Goal: Task Accomplishment & Management: Use online tool/utility

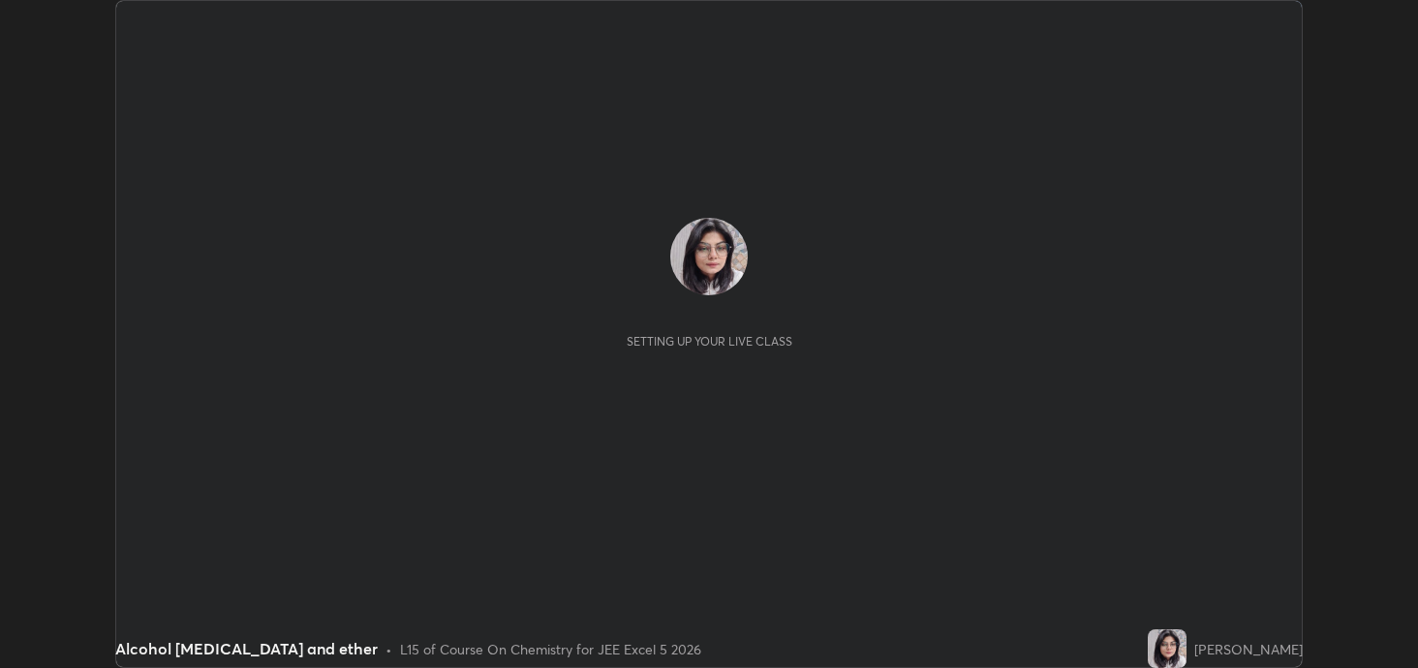
scroll to position [668, 1417]
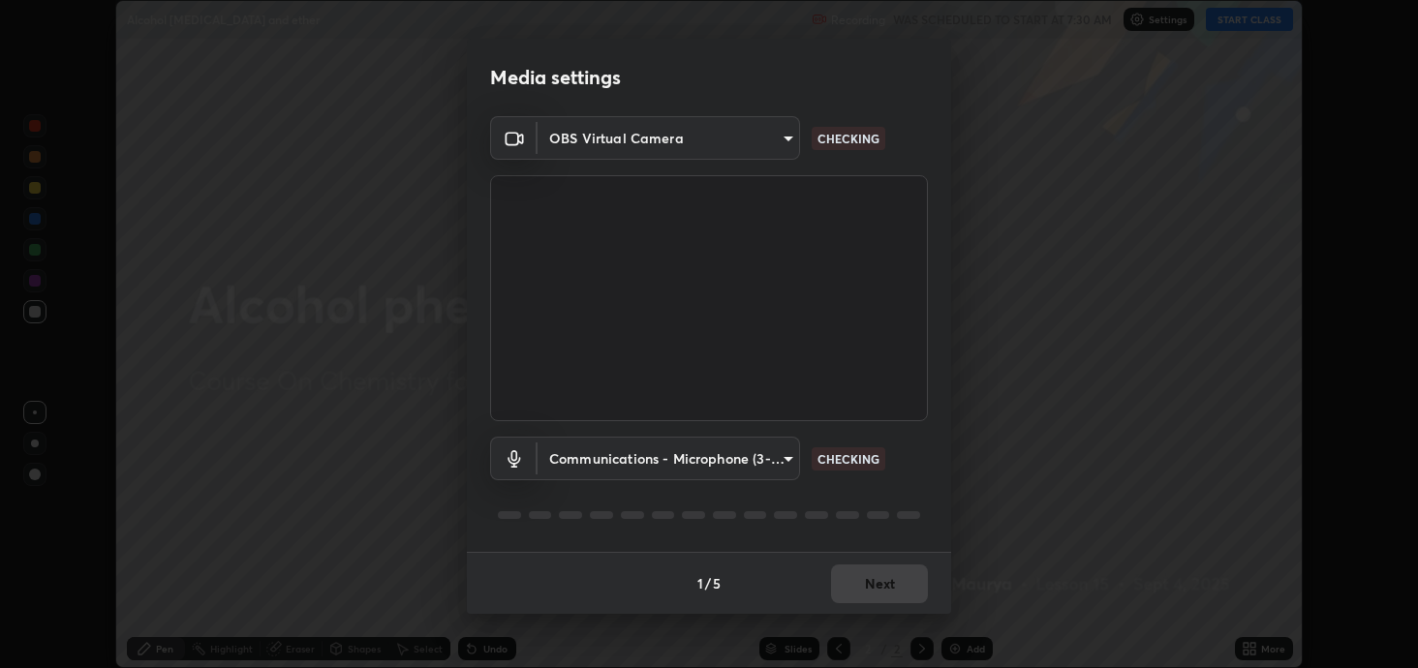
type input "2c59b190f107927fcb55c6cdfe149e37458de3dbae8a46ba74a2f9008a67dca9"
type input "communications"
click at [888, 580] on button "Next" at bounding box center [879, 584] width 97 height 39
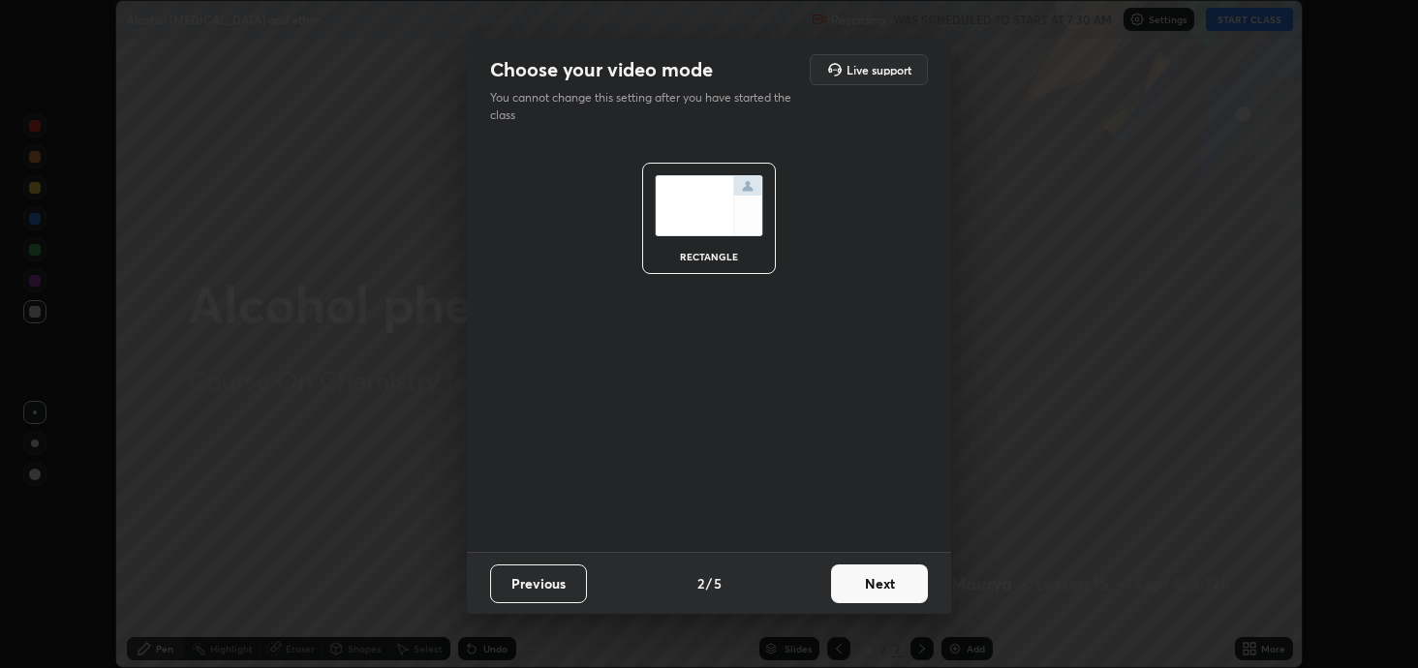
click at [896, 580] on button "Next" at bounding box center [879, 584] width 97 height 39
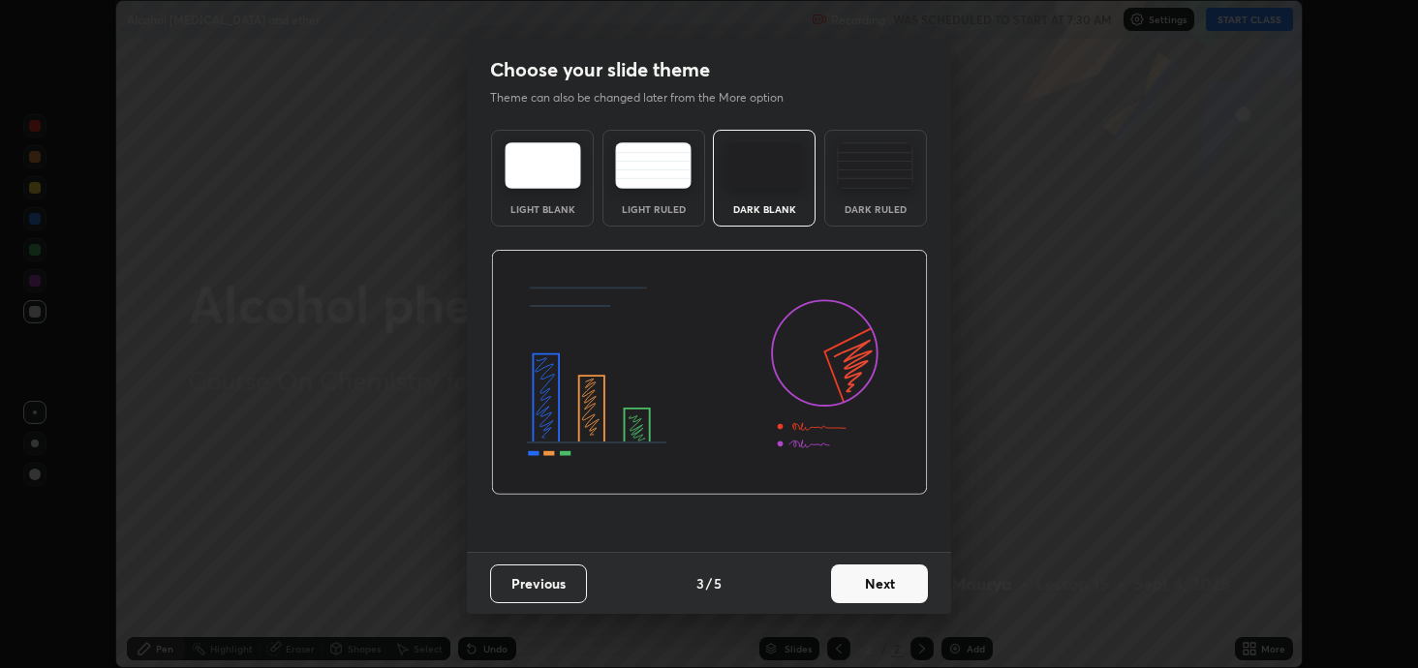
click at [896, 591] on button "Next" at bounding box center [879, 584] width 97 height 39
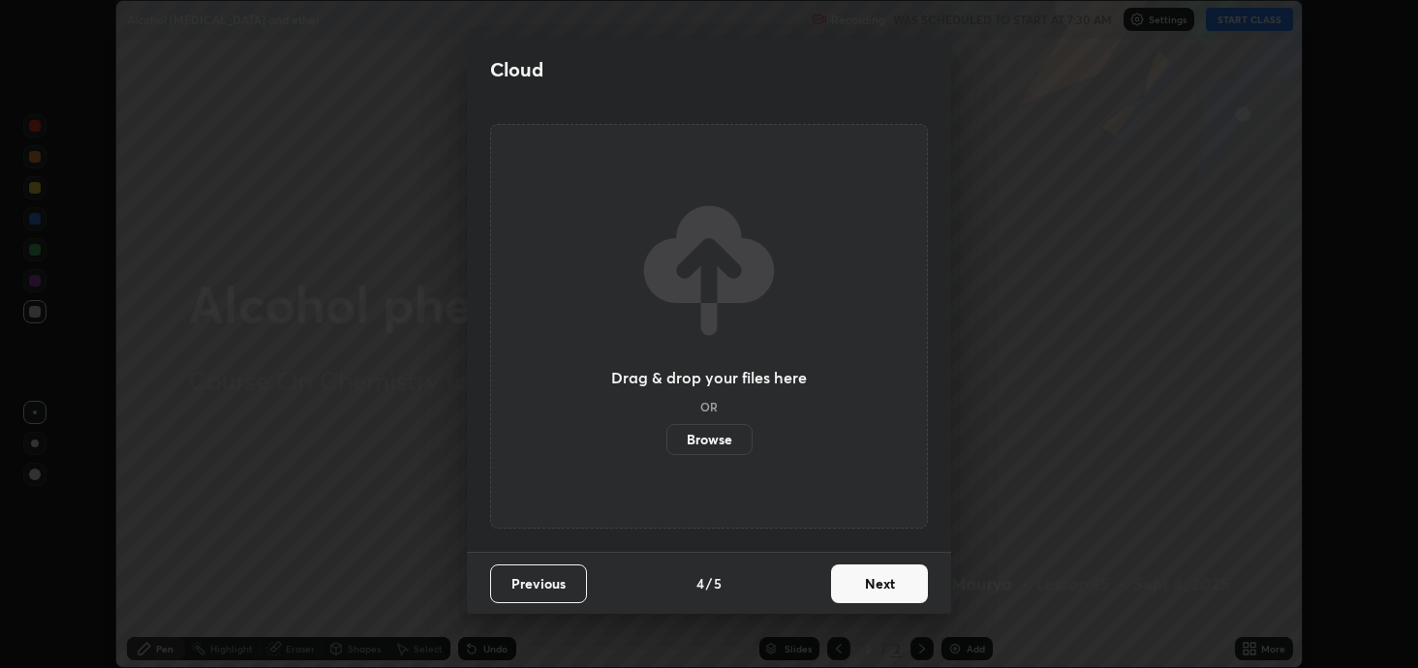
click at [892, 590] on button "Next" at bounding box center [879, 584] width 97 height 39
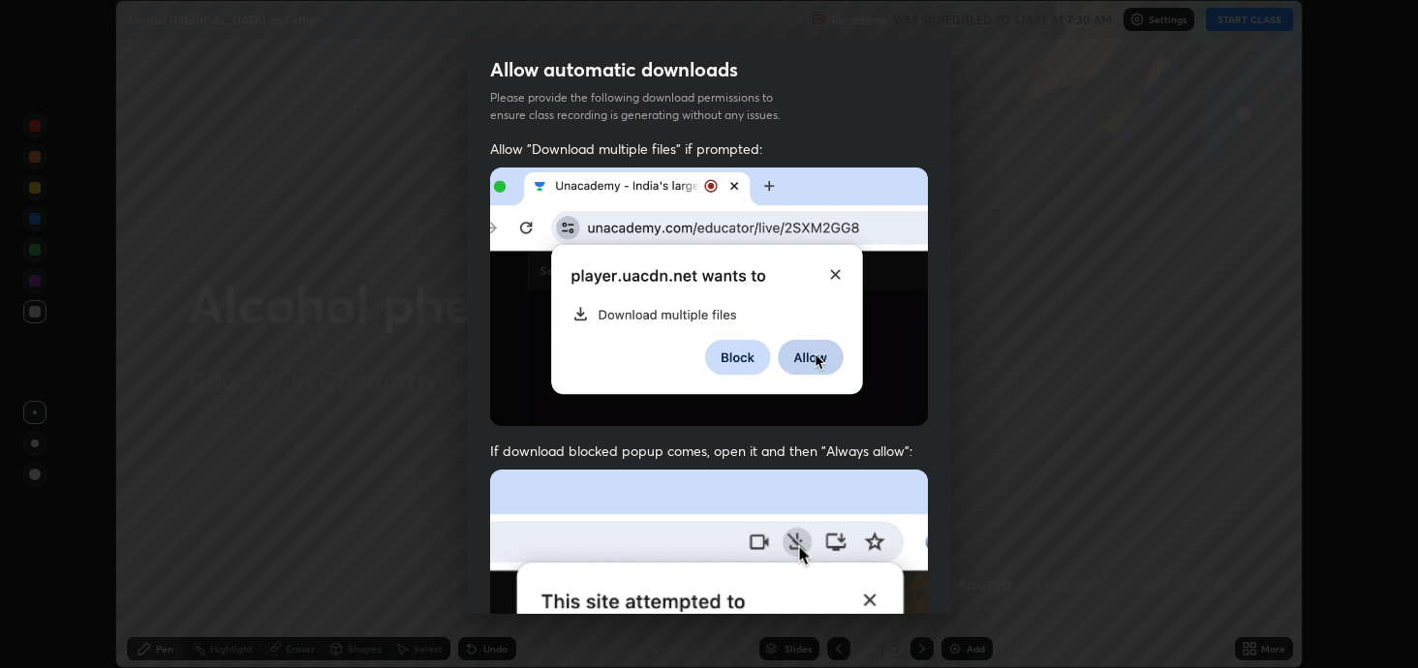
click at [505, 373] on img at bounding box center [709, 297] width 438 height 259
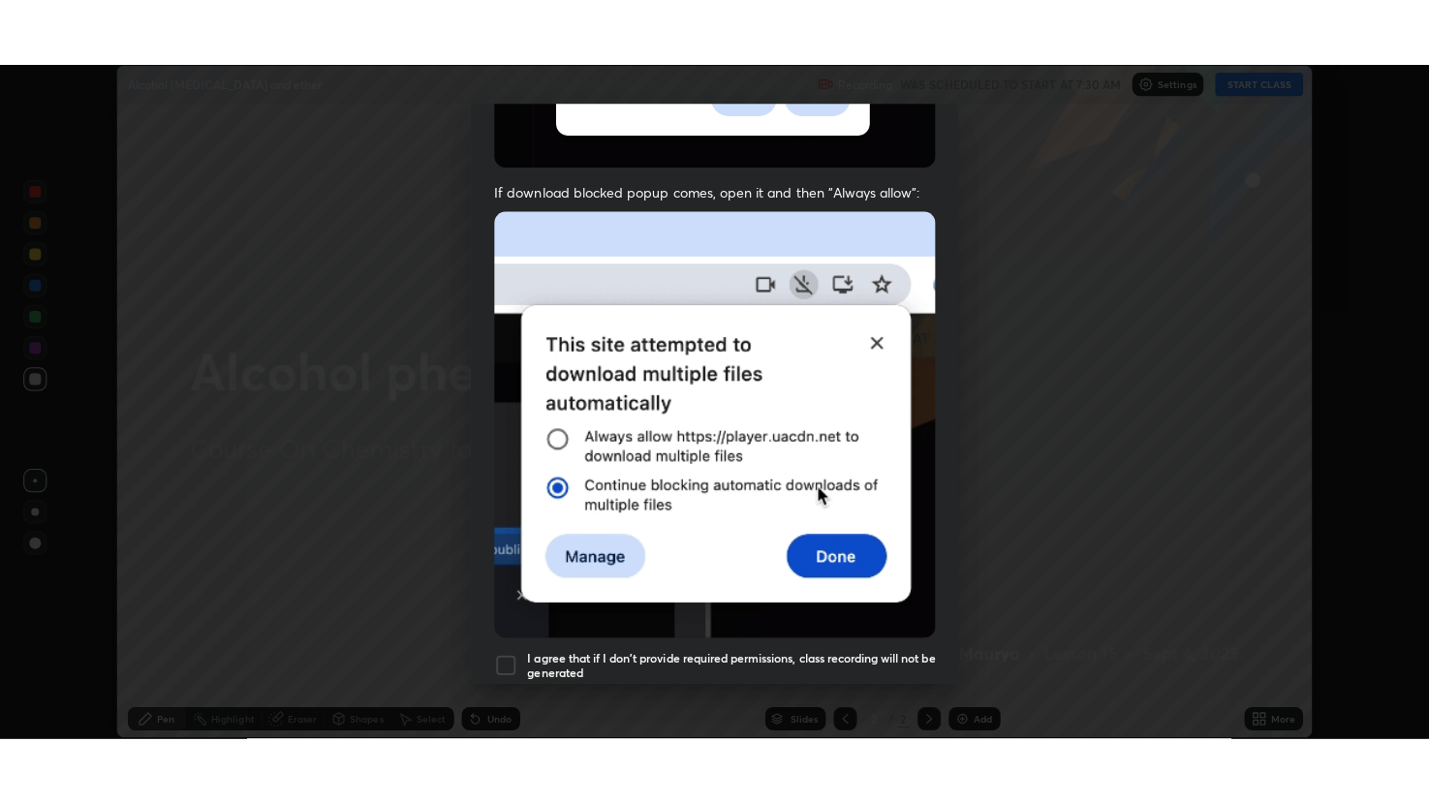
scroll to position [392, 0]
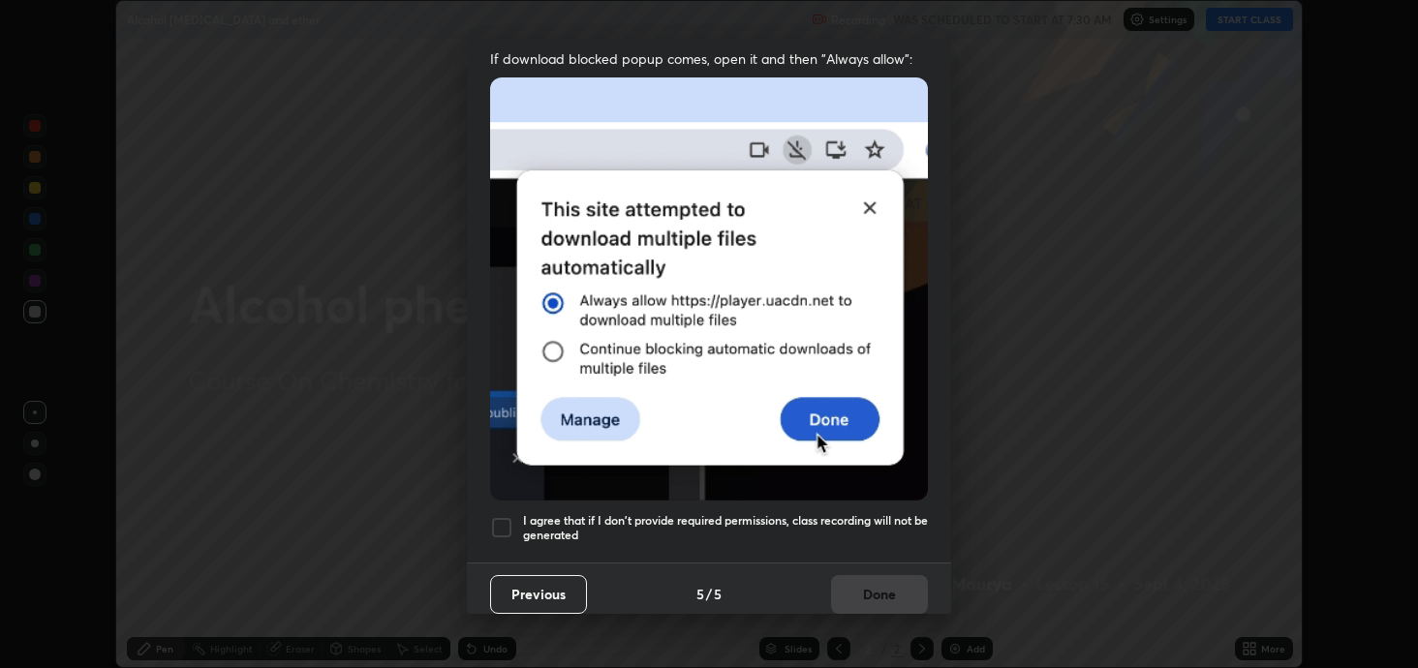
click at [511, 516] on div at bounding box center [501, 527] width 23 height 23
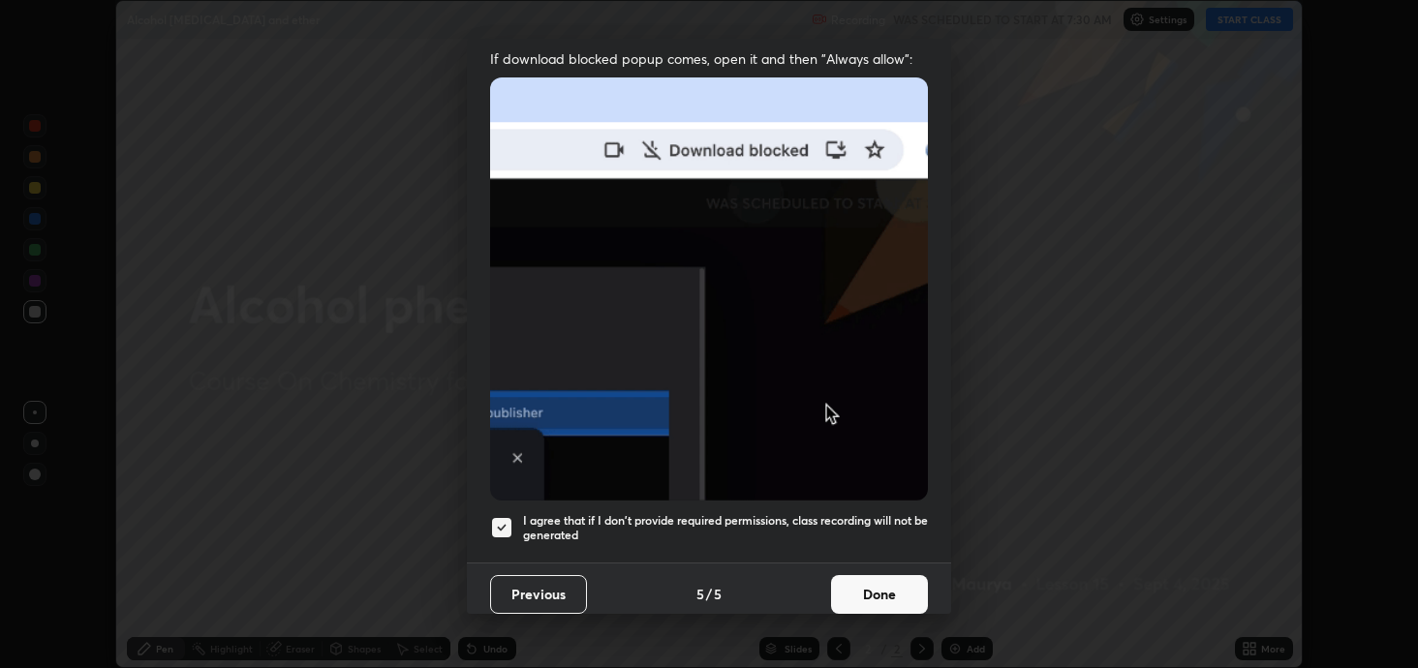
click at [863, 578] on button "Done" at bounding box center [879, 594] width 97 height 39
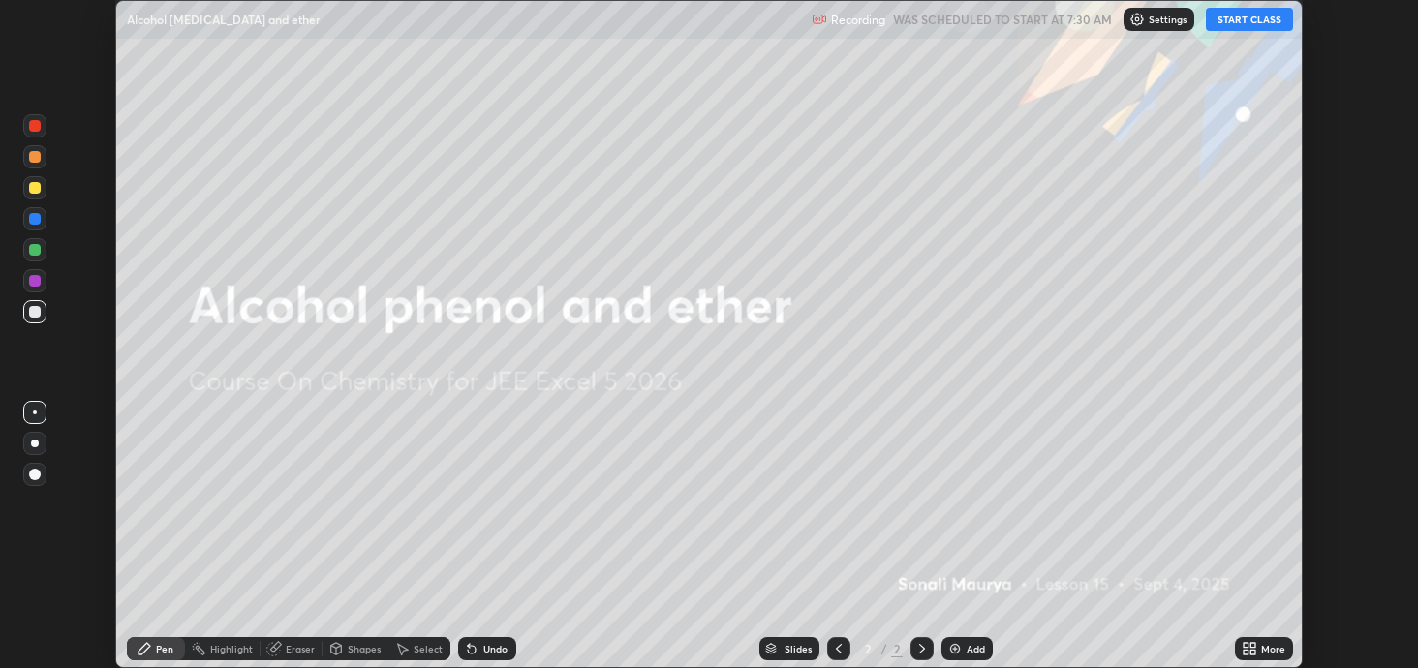
click at [1251, 21] on button "START CLASS" at bounding box center [1249, 19] width 87 height 23
click at [1254, 645] on icon at bounding box center [1253, 645] width 5 height 5
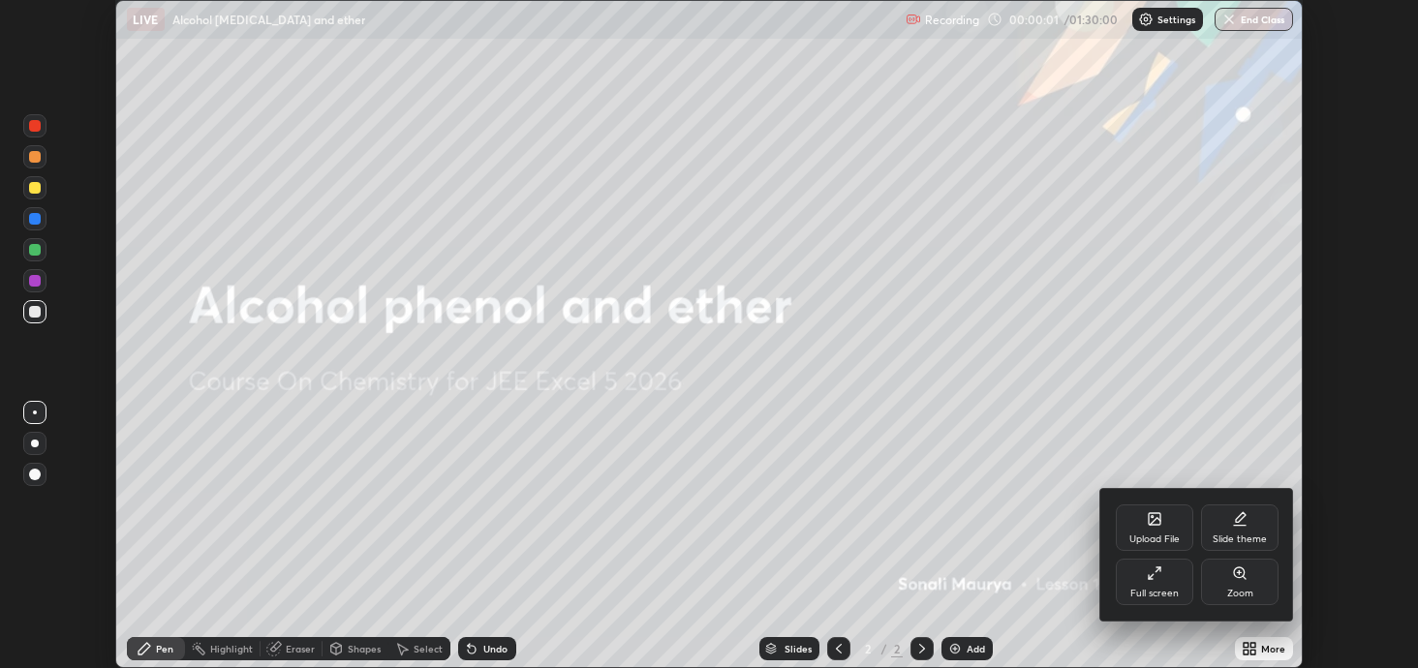
click at [1154, 590] on div "Full screen" at bounding box center [1155, 594] width 48 height 10
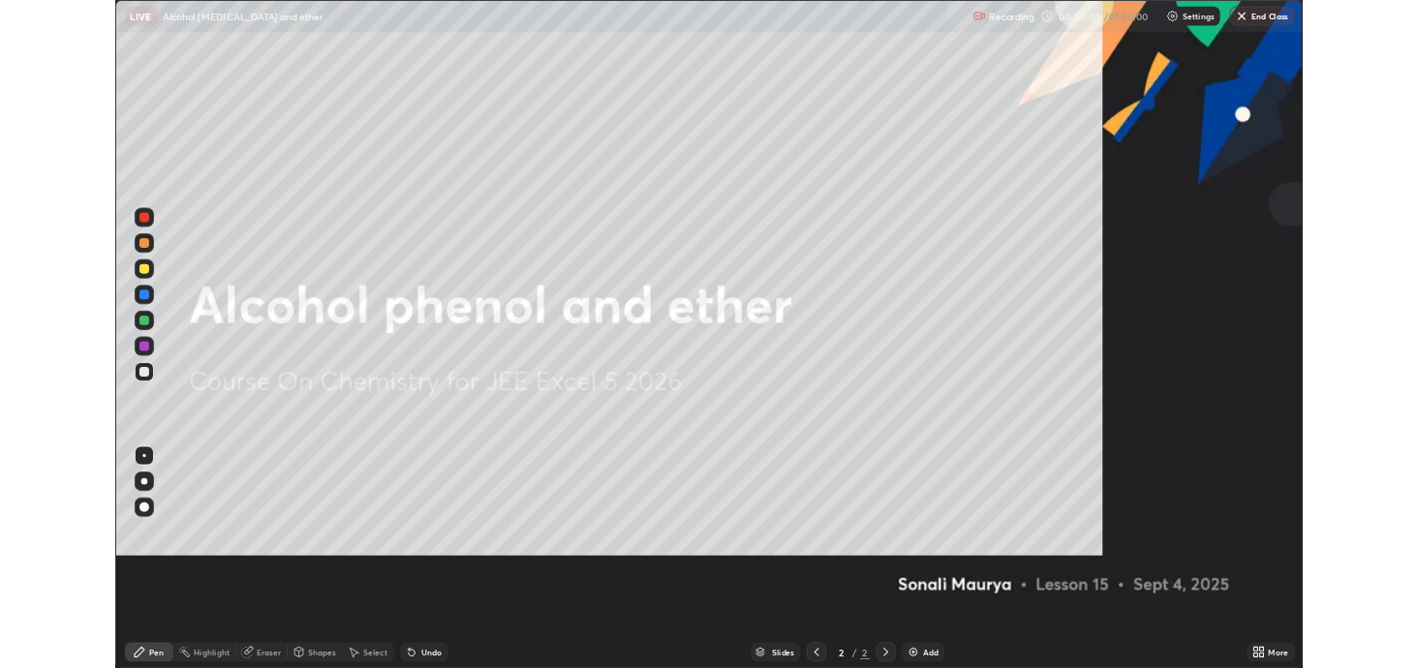
scroll to position [804, 1429]
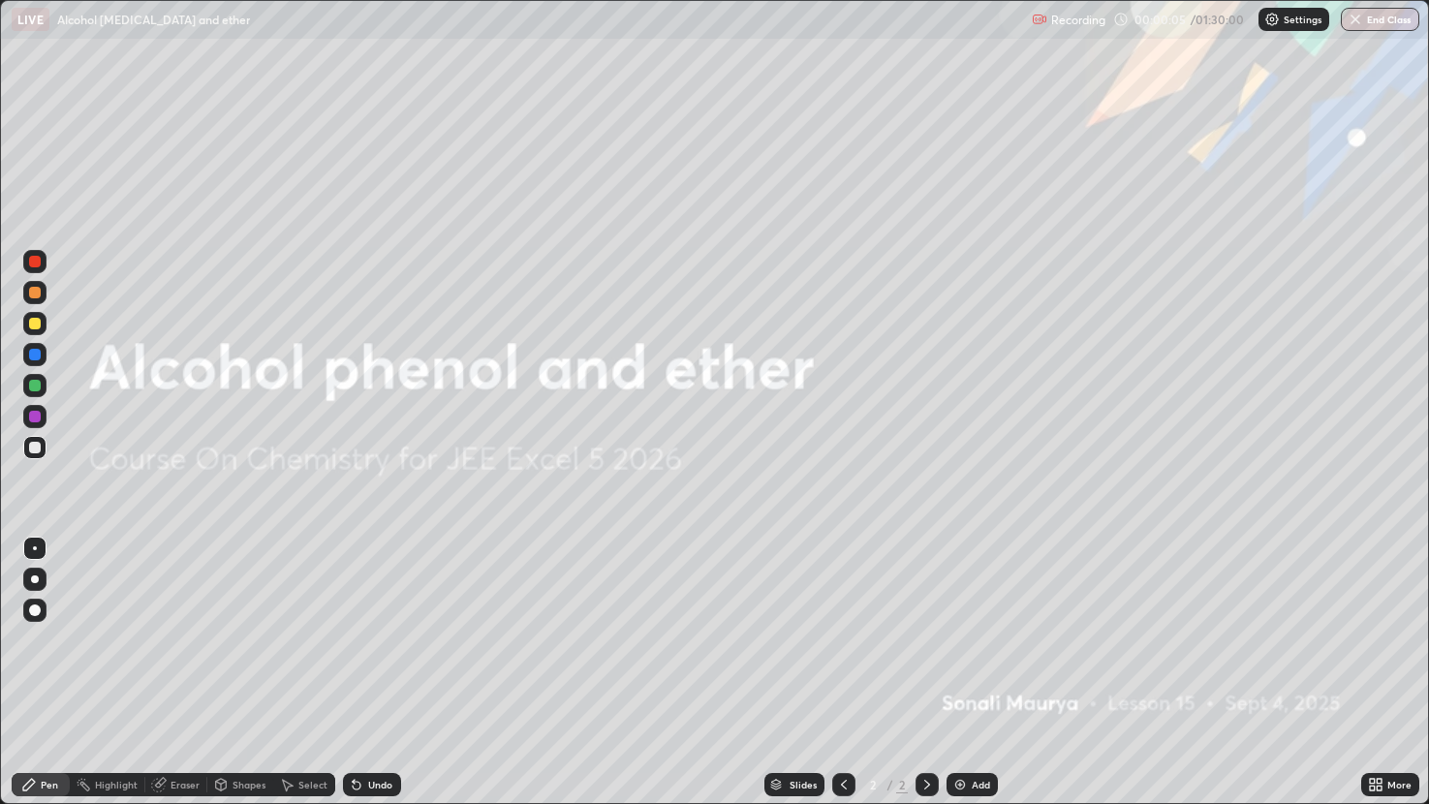
click at [967, 667] on div "Add" at bounding box center [971, 784] width 51 height 23
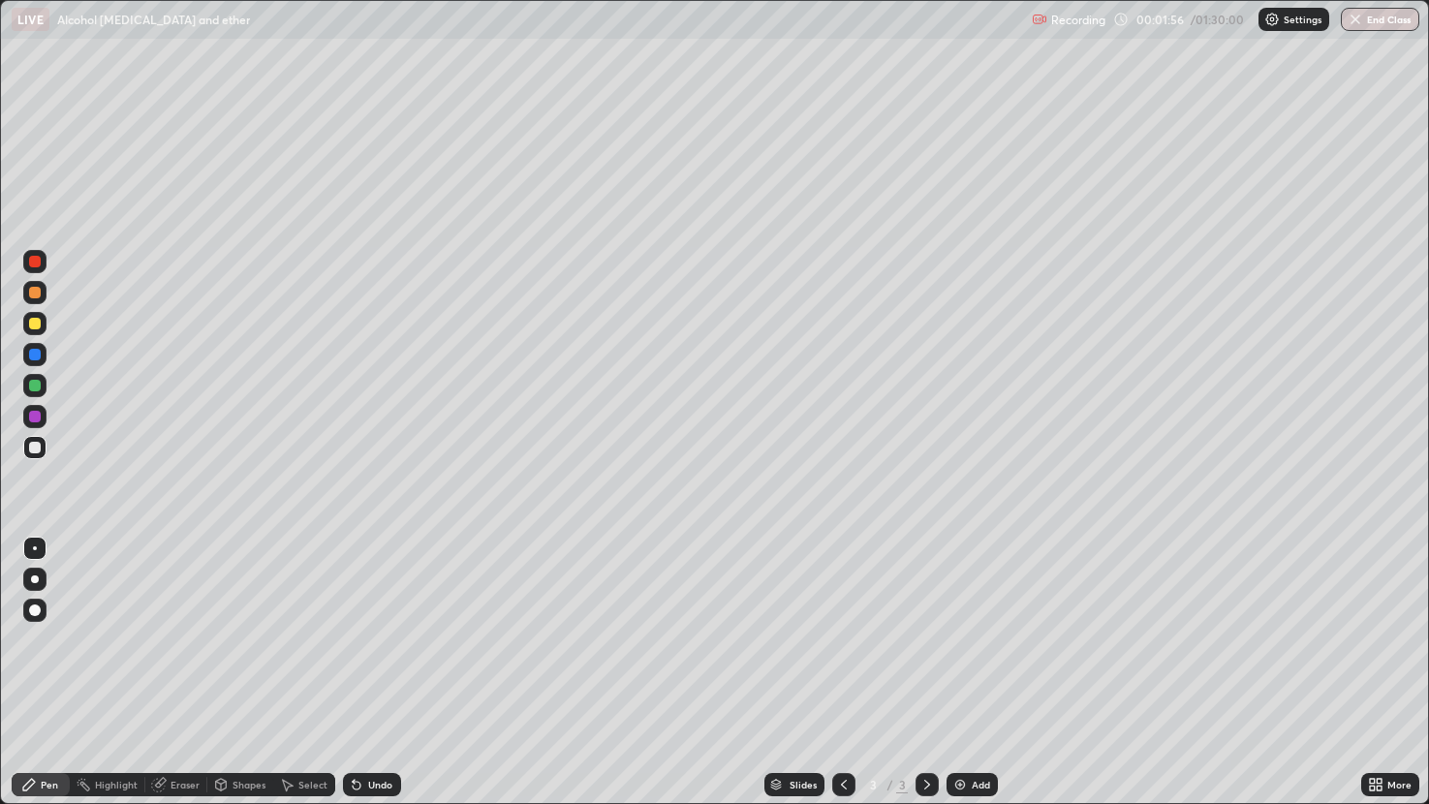
click at [179, 667] on div "Eraser" at bounding box center [184, 785] width 29 height 10
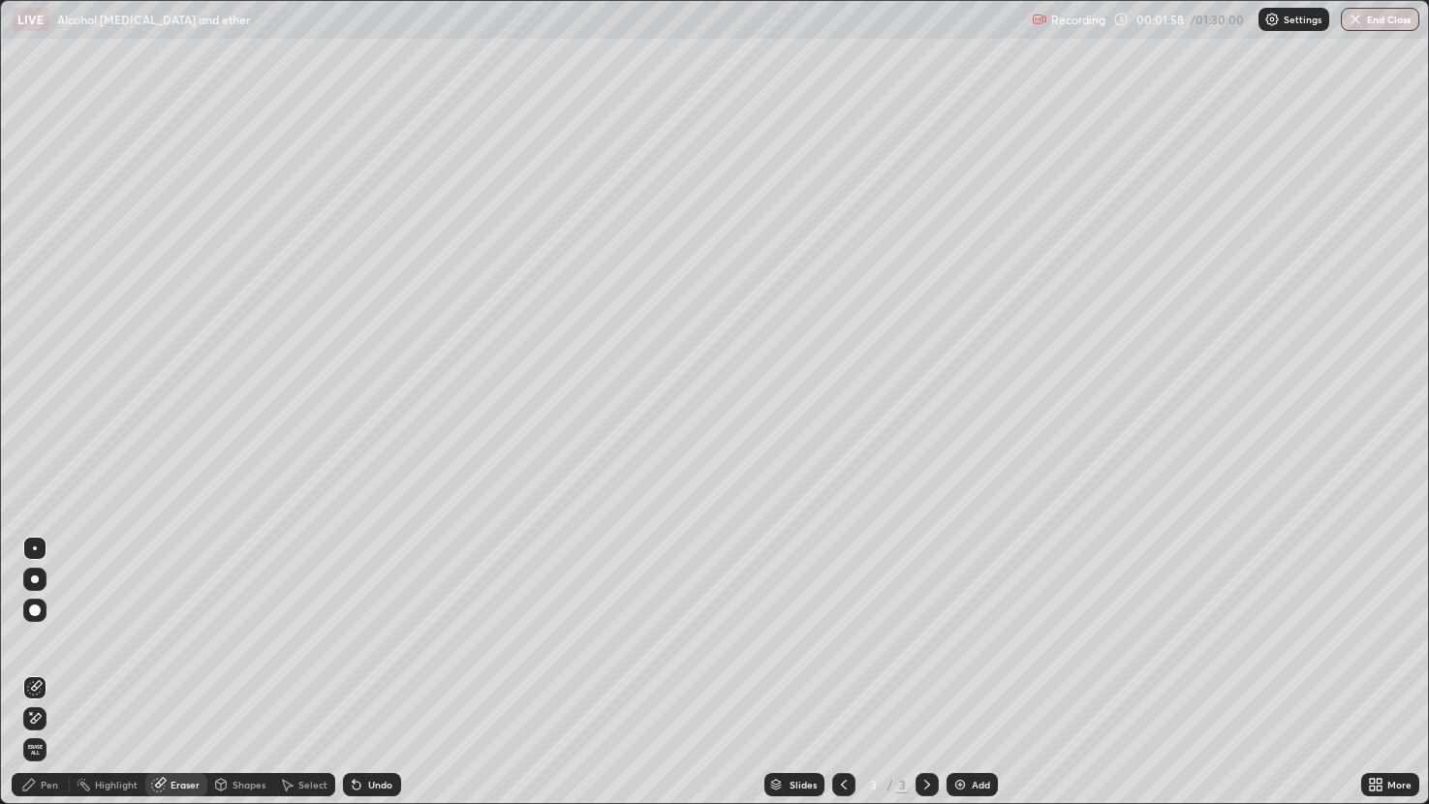
click at [53, 667] on div "Pen" at bounding box center [41, 784] width 58 height 23
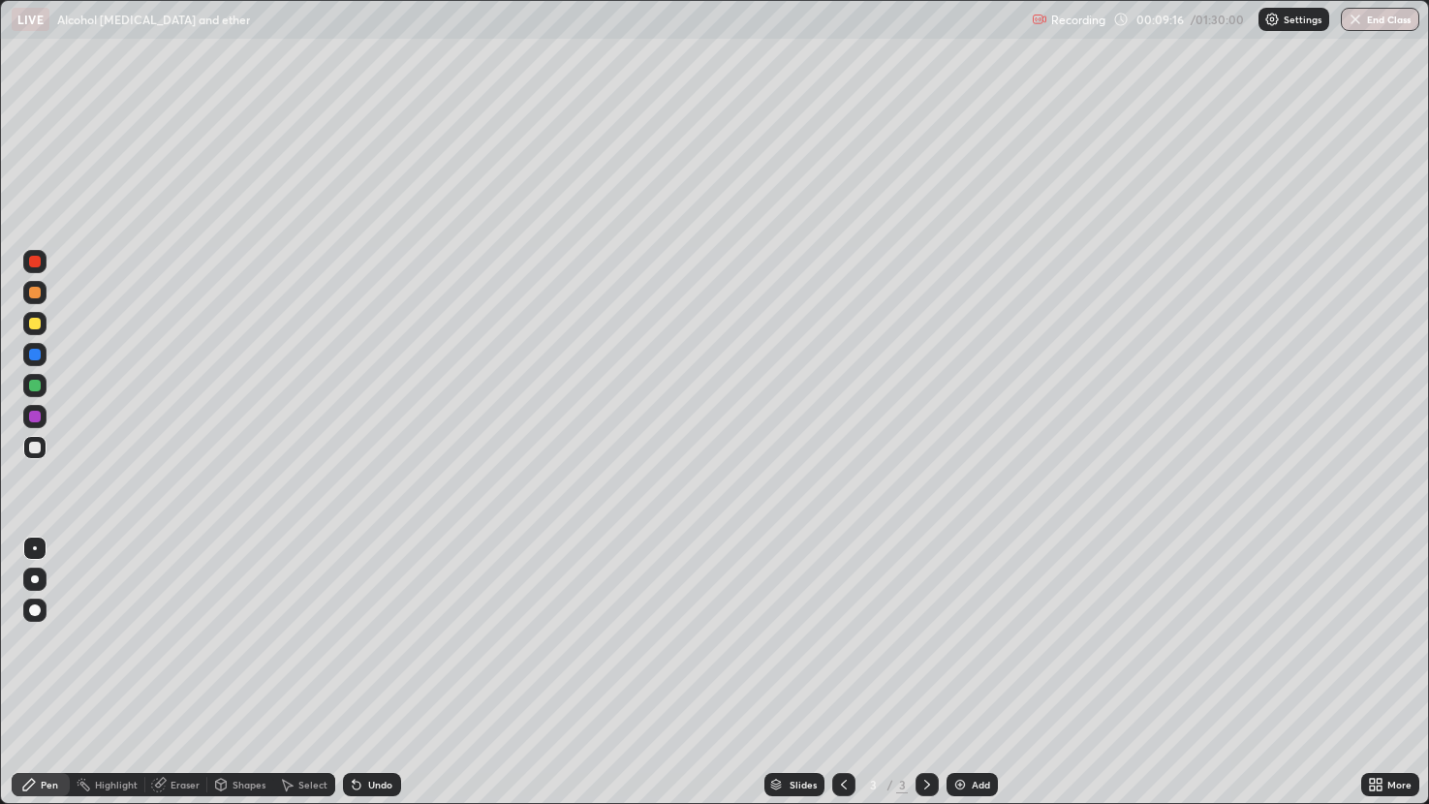
click at [186, 667] on div "Eraser" at bounding box center [176, 784] width 62 height 23
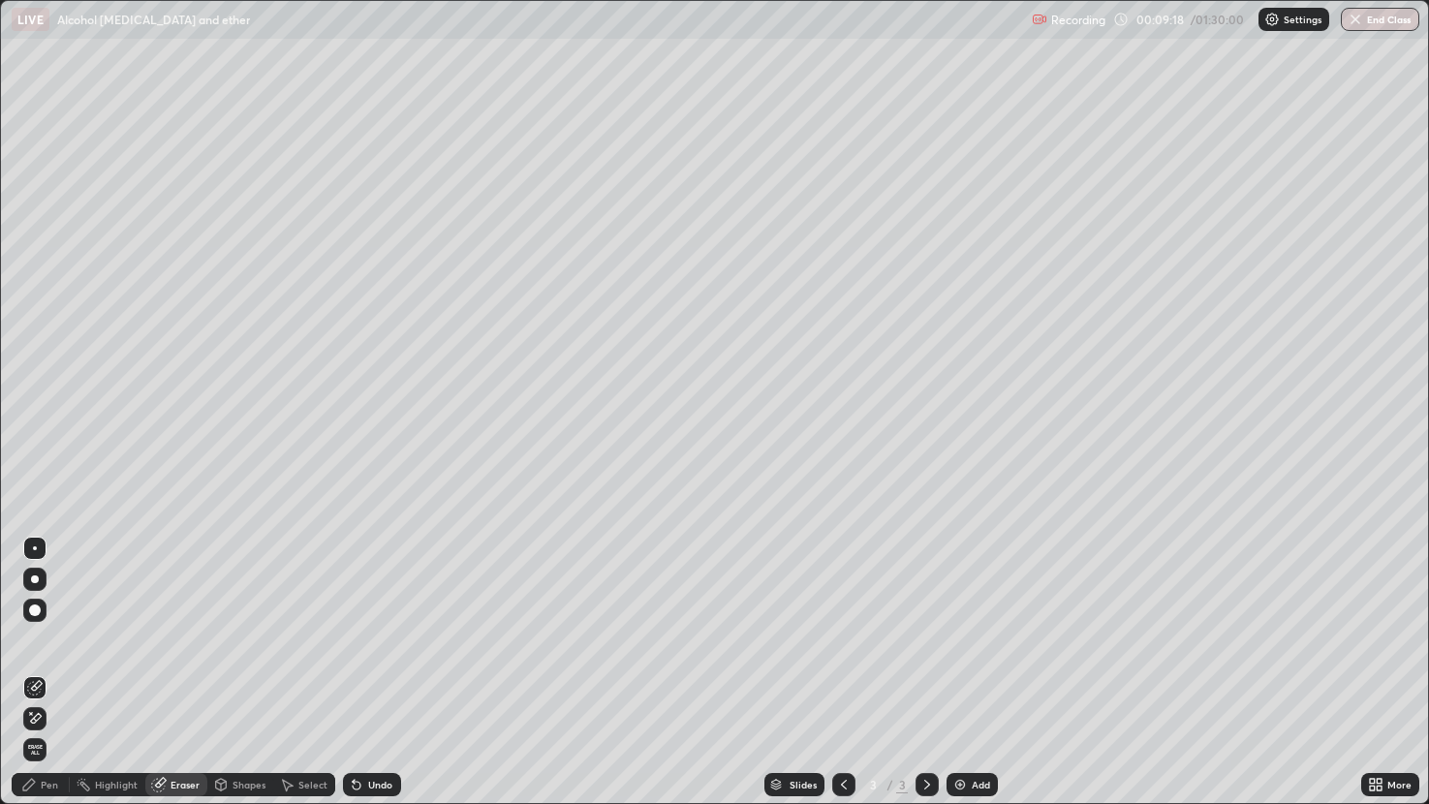
click at [54, 667] on div "Pen" at bounding box center [49, 785] width 17 height 10
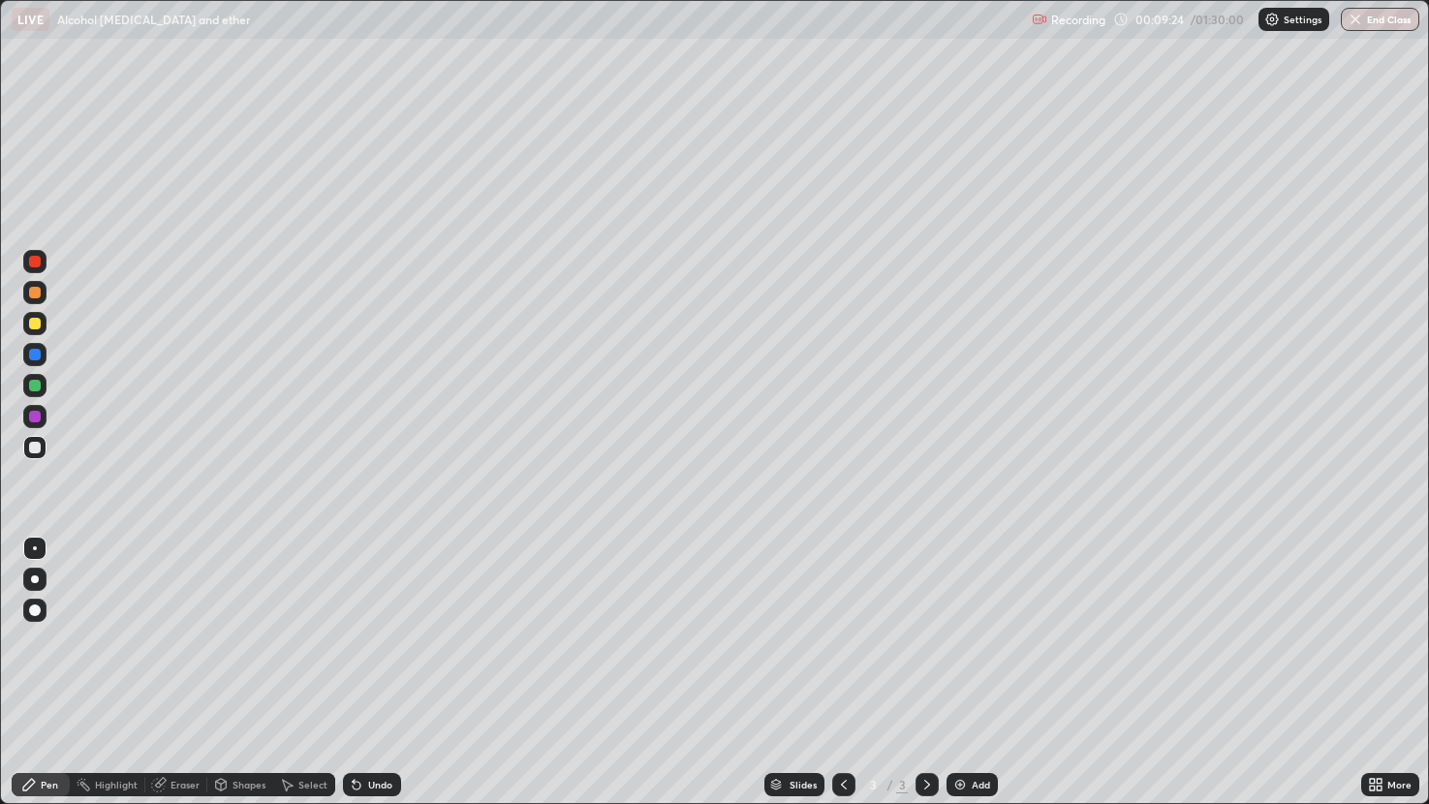
click at [177, 667] on div "Eraser" at bounding box center [184, 785] width 29 height 10
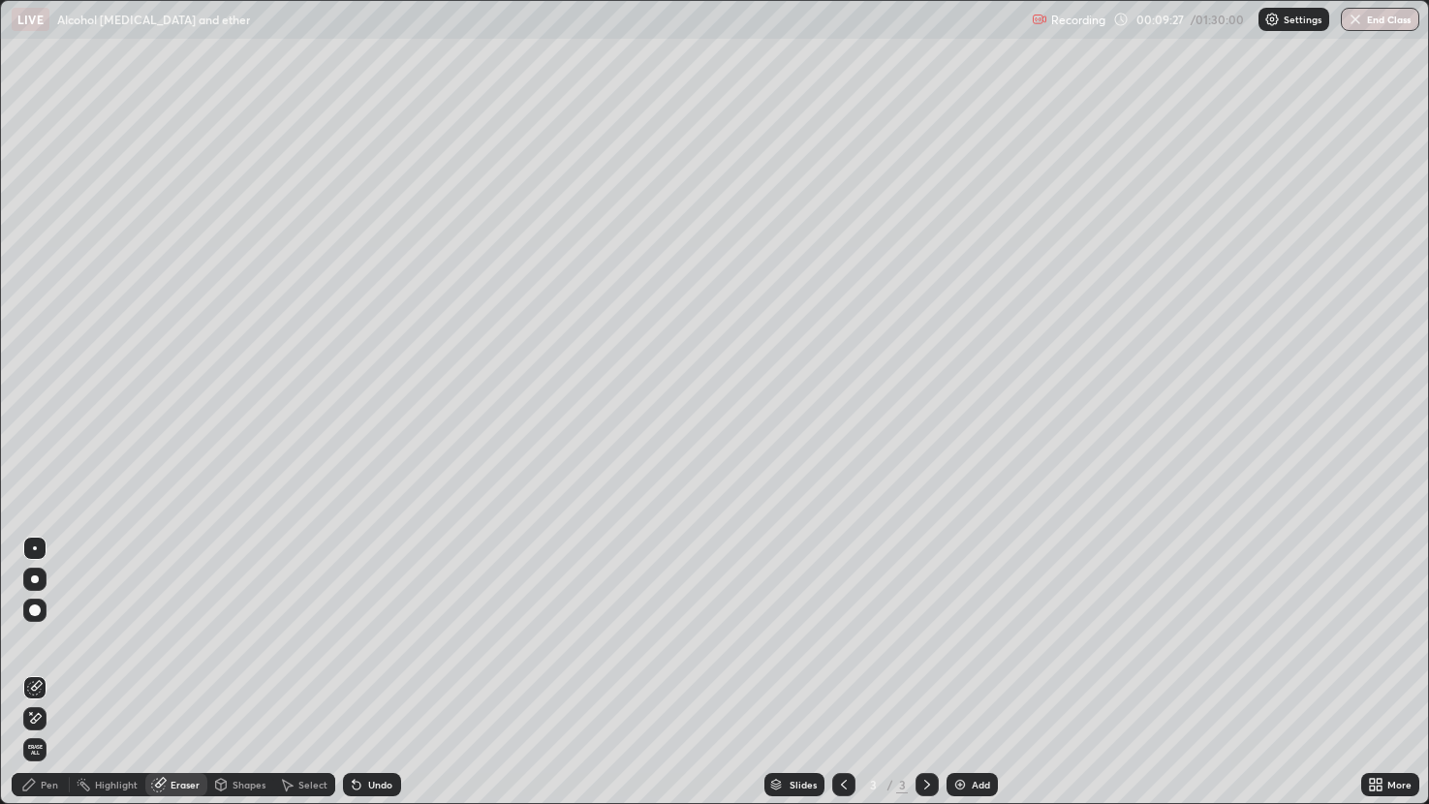
click at [55, 667] on div "Pen" at bounding box center [49, 785] width 17 height 10
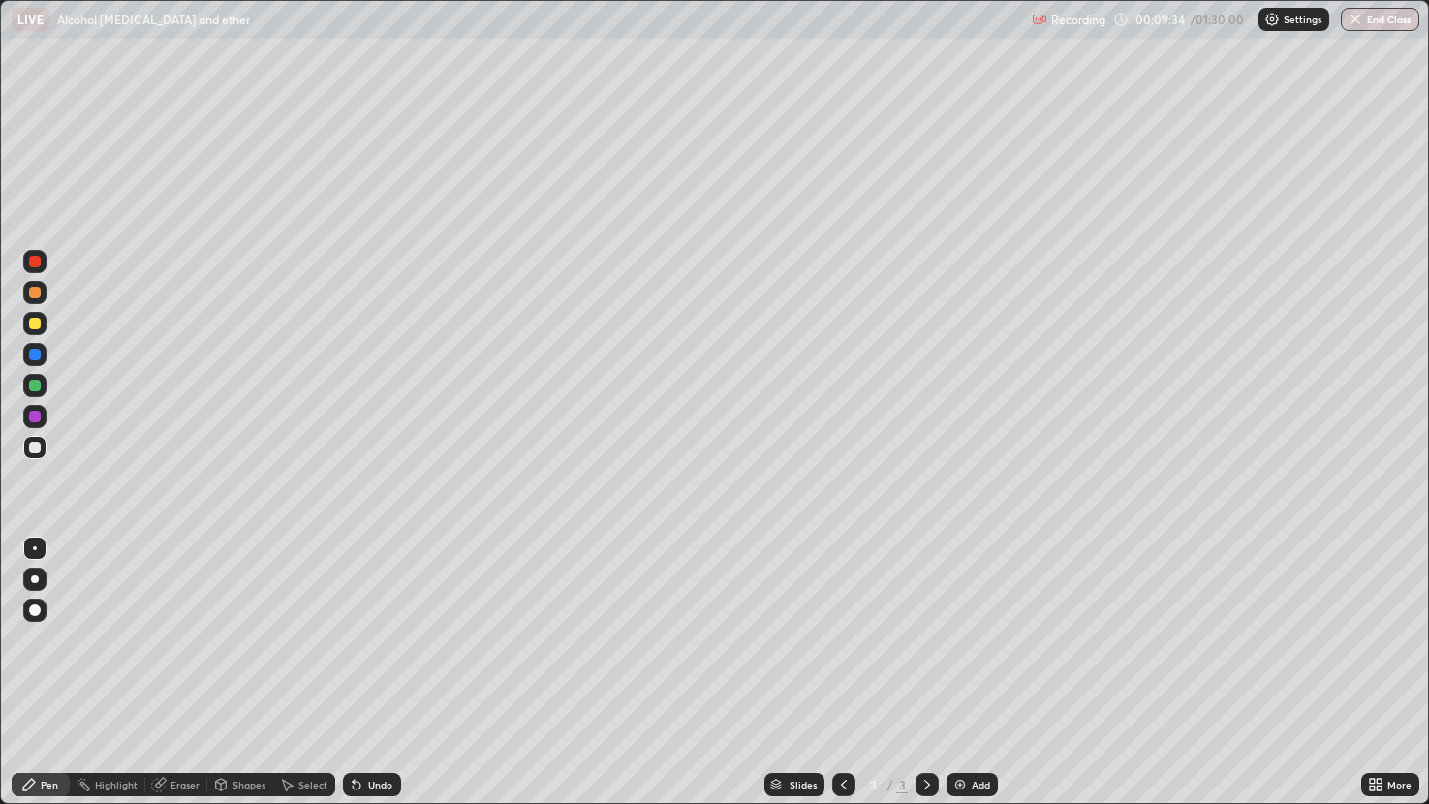
click at [364, 667] on div "Undo" at bounding box center [372, 784] width 58 height 23
click at [38, 321] on div at bounding box center [35, 324] width 12 height 12
click at [36, 447] on div at bounding box center [35, 448] width 12 height 12
click at [38, 327] on div at bounding box center [35, 324] width 12 height 12
click at [38, 446] on div at bounding box center [35, 448] width 12 height 12
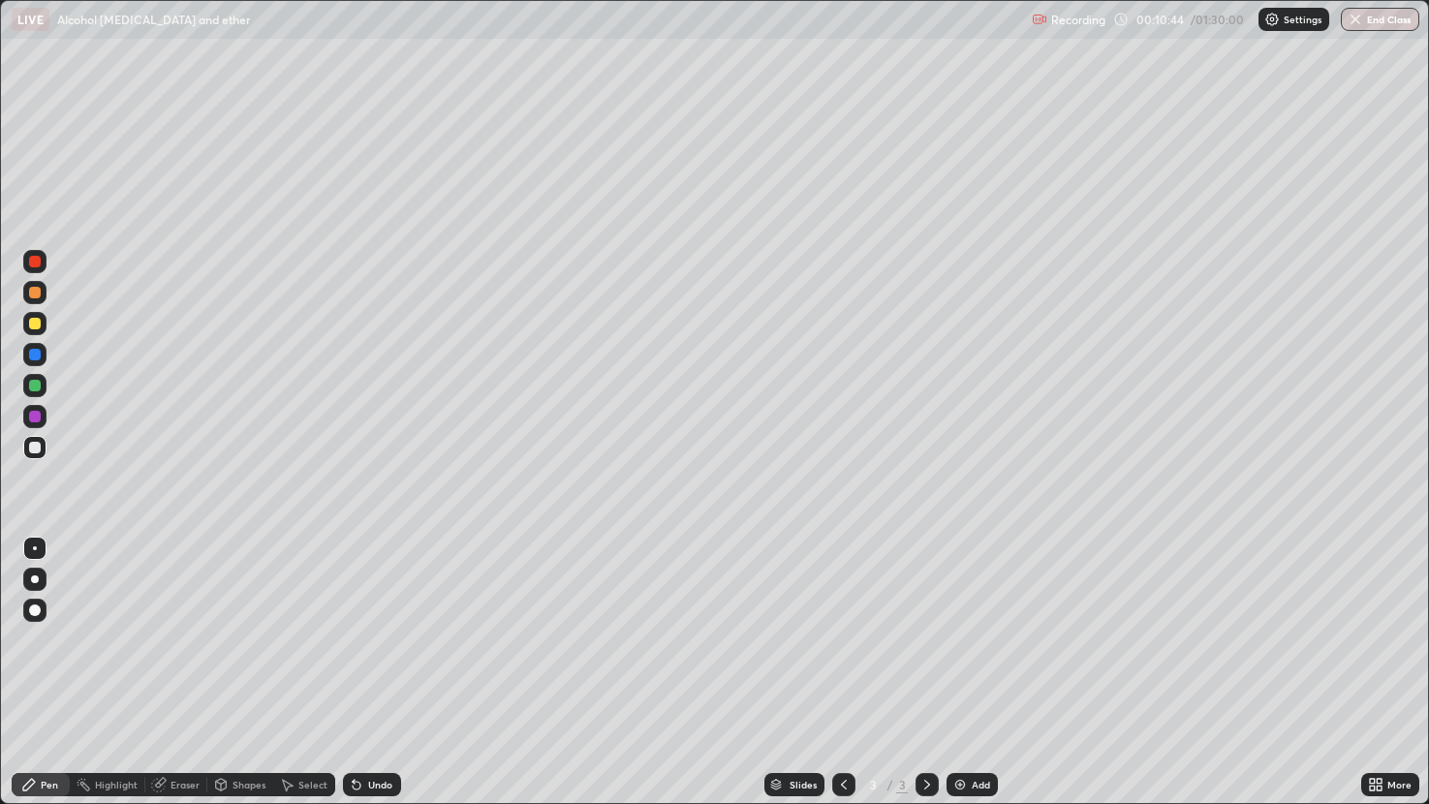
click at [190, 667] on div "Eraser" at bounding box center [184, 785] width 29 height 10
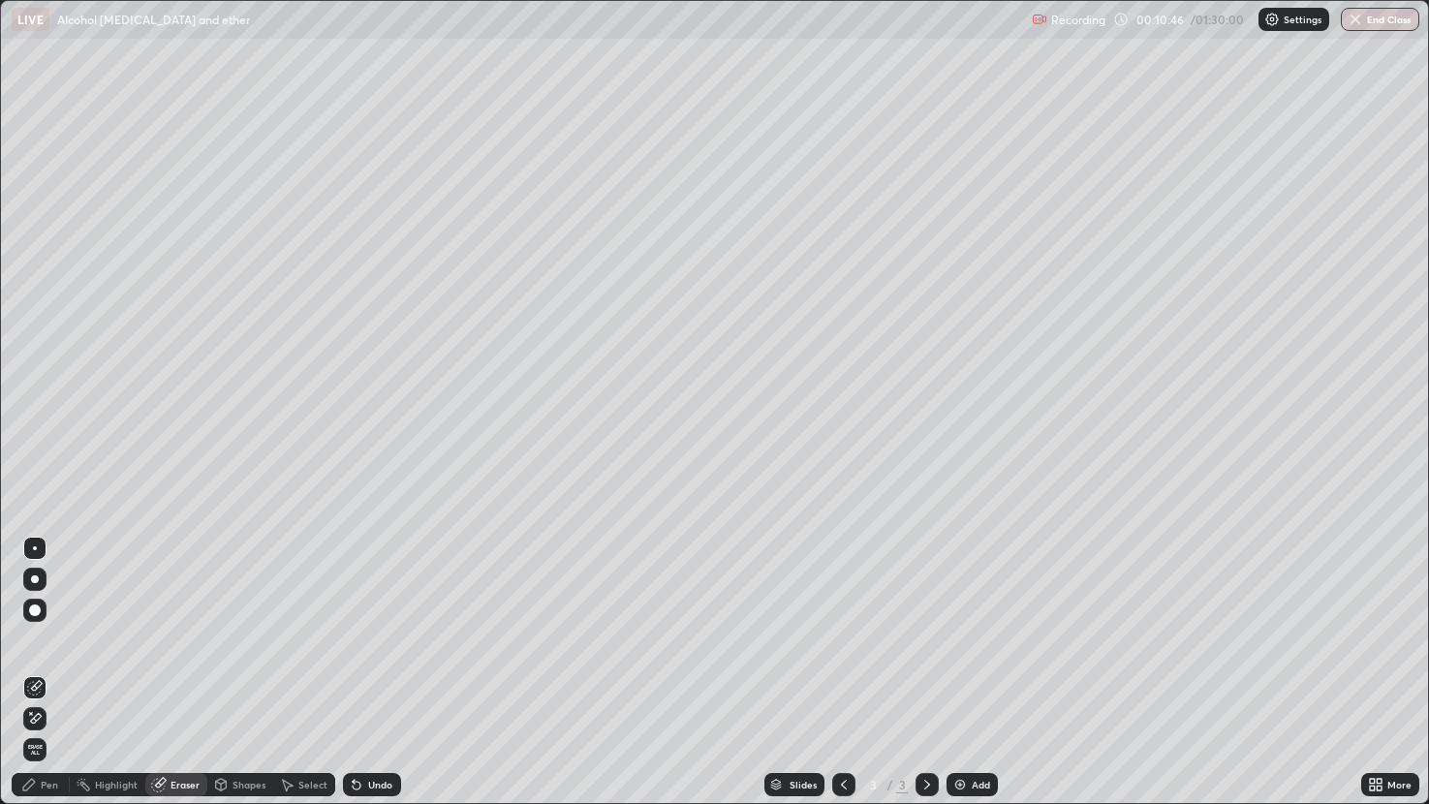
click at [60, 667] on div "Pen" at bounding box center [41, 784] width 58 height 23
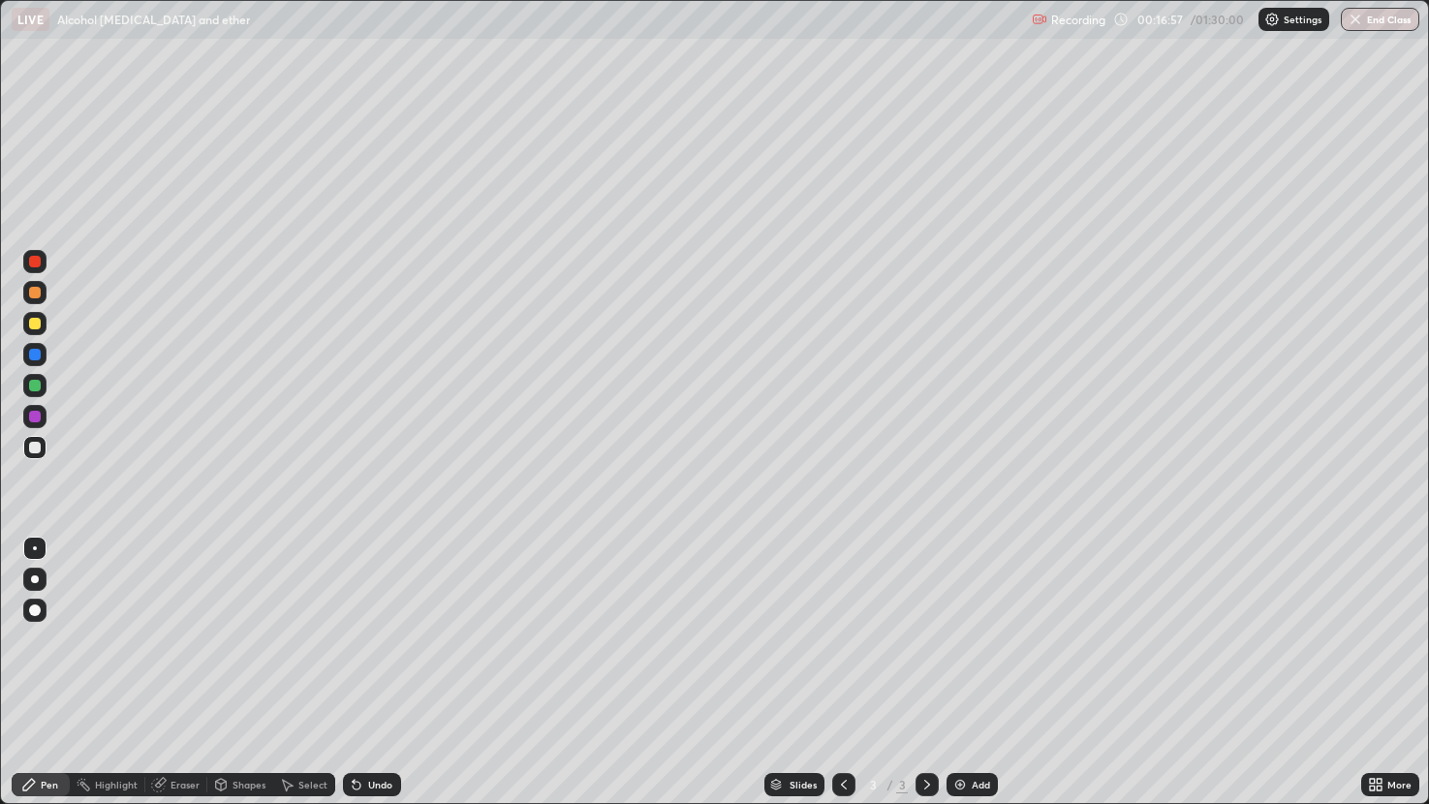
click at [973, 667] on div "Add" at bounding box center [981, 785] width 18 height 10
click at [382, 667] on div "Undo" at bounding box center [372, 784] width 58 height 23
click at [378, 667] on div "Undo" at bounding box center [380, 785] width 24 height 10
click at [39, 321] on div at bounding box center [35, 324] width 12 height 12
click at [957, 667] on div "Add" at bounding box center [971, 784] width 51 height 23
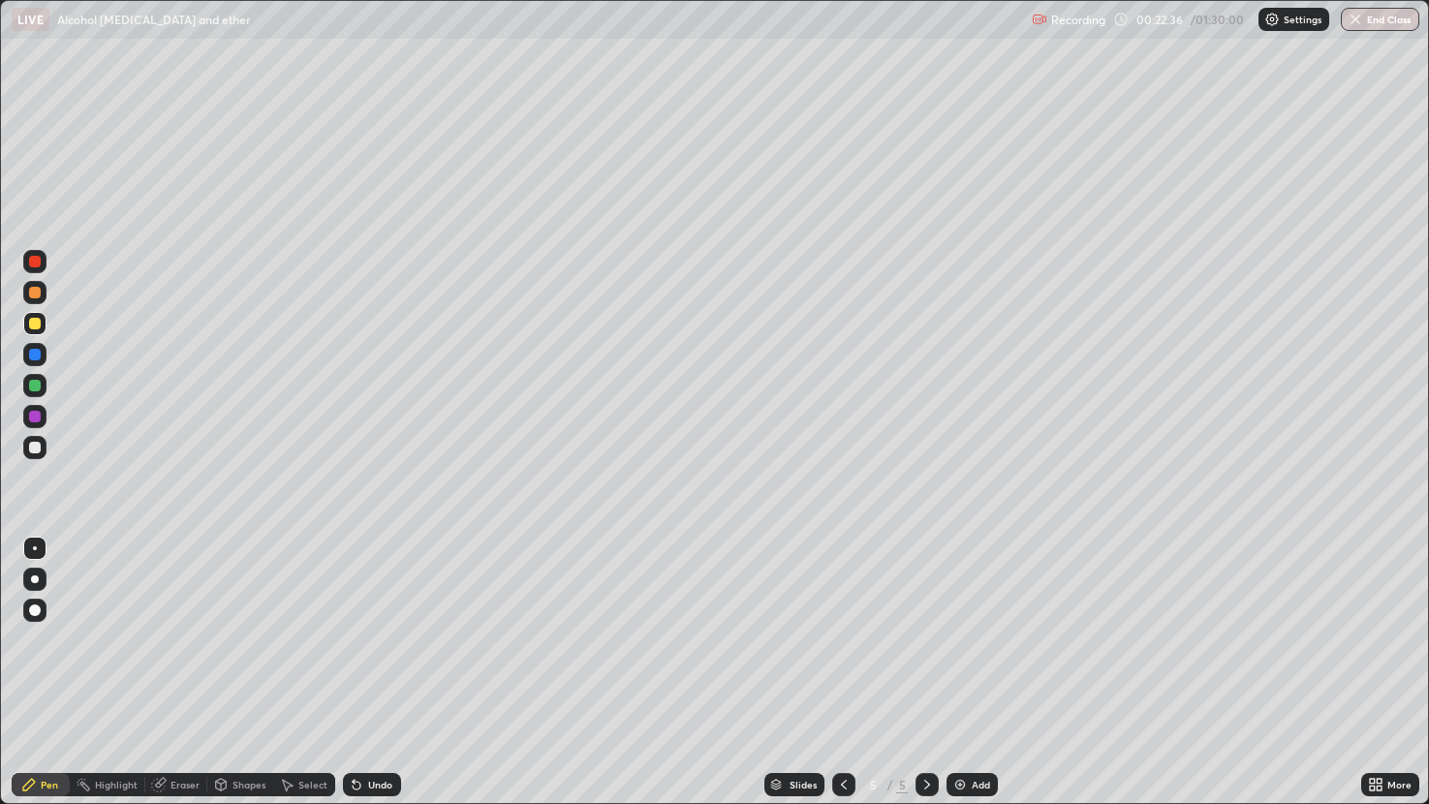
click at [37, 324] on div at bounding box center [35, 324] width 12 height 12
click at [36, 351] on div at bounding box center [35, 355] width 12 height 12
click at [170, 667] on div "Eraser" at bounding box center [184, 785] width 29 height 10
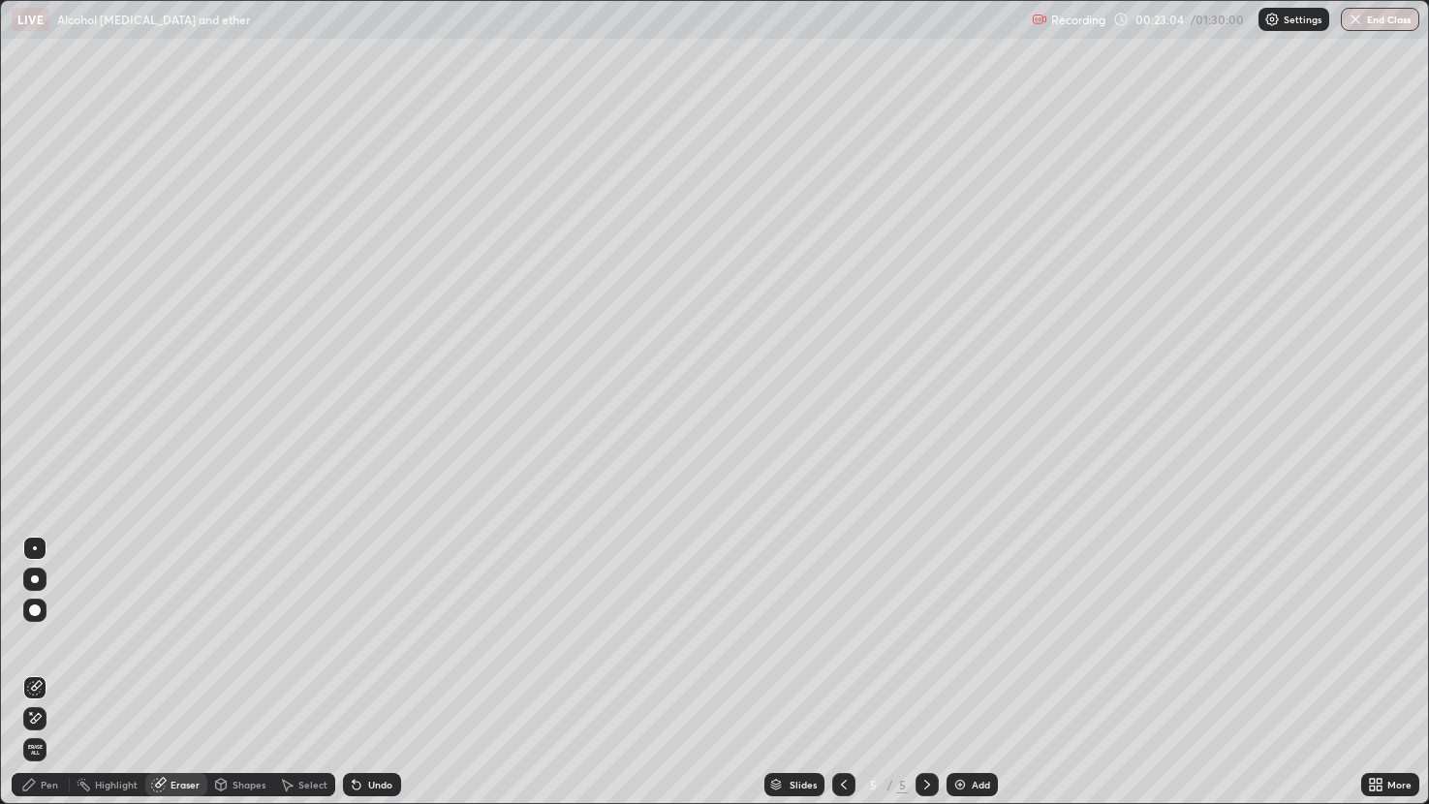
click at [46, 667] on div "Pen" at bounding box center [49, 785] width 17 height 10
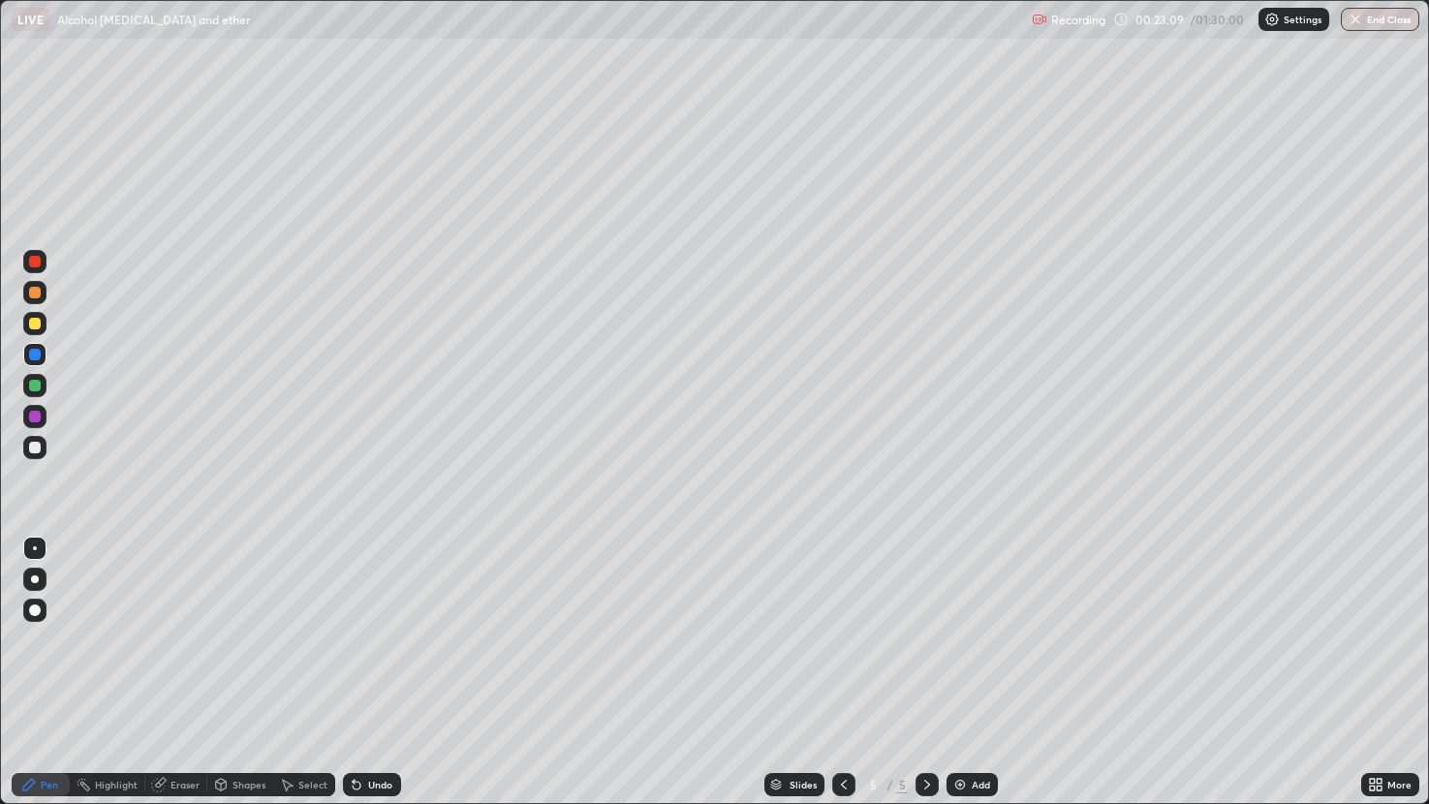
click at [365, 667] on div "Undo" at bounding box center [372, 784] width 58 height 23
click at [373, 667] on div "Undo" at bounding box center [380, 785] width 24 height 10
click at [38, 418] on div at bounding box center [35, 417] width 12 height 12
click at [36, 261] on div at bounding box center [35, 262] width 12 height 12
click at [179, 667] on div "Eraser" at bounding box center [184, 785] width 29 height 10
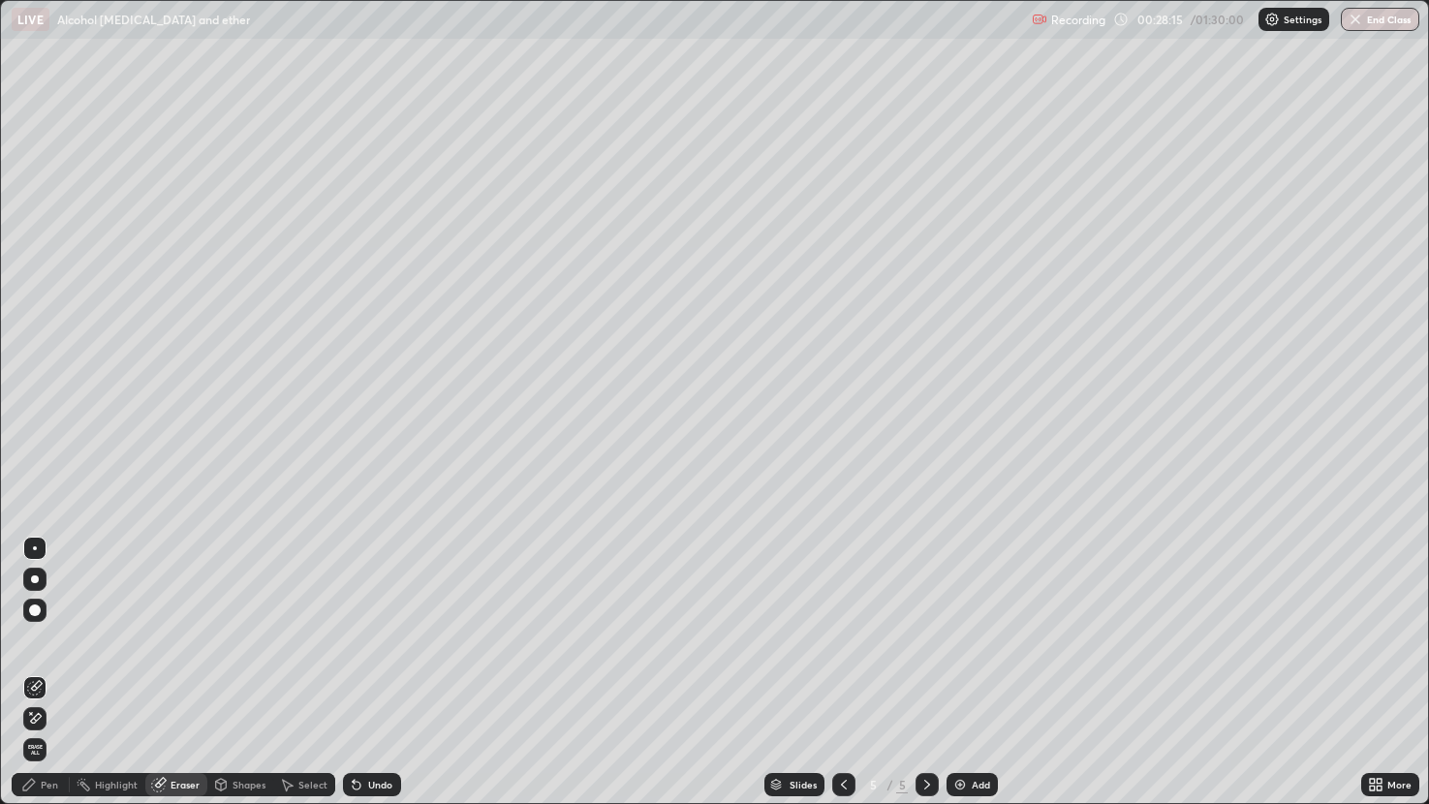
click at [64, 667] on div "Pen" at bounding box center [41, 784] width 58 height 23
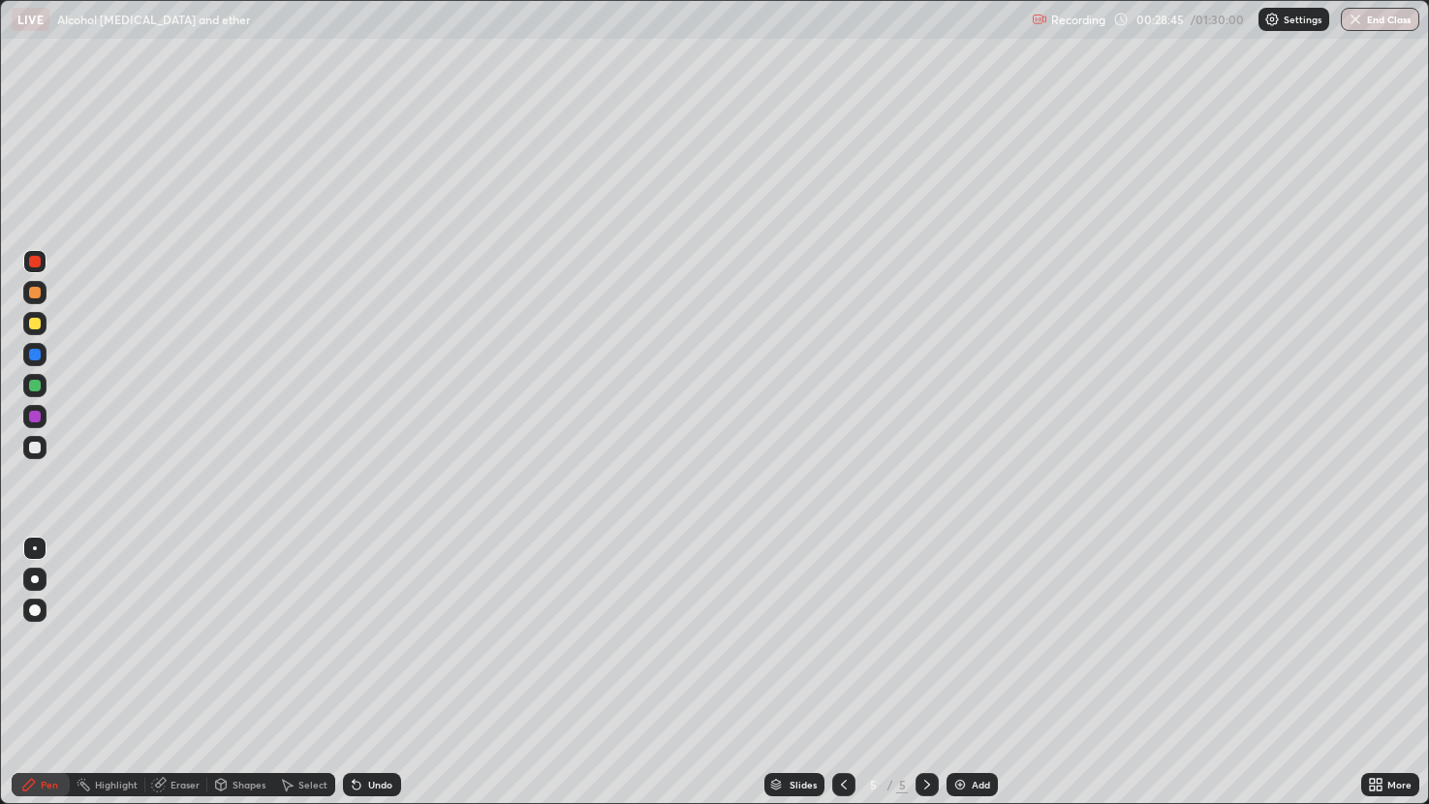
click at [298, 667] on div "Select" at bounding box center [312, 785] width 29 height 10
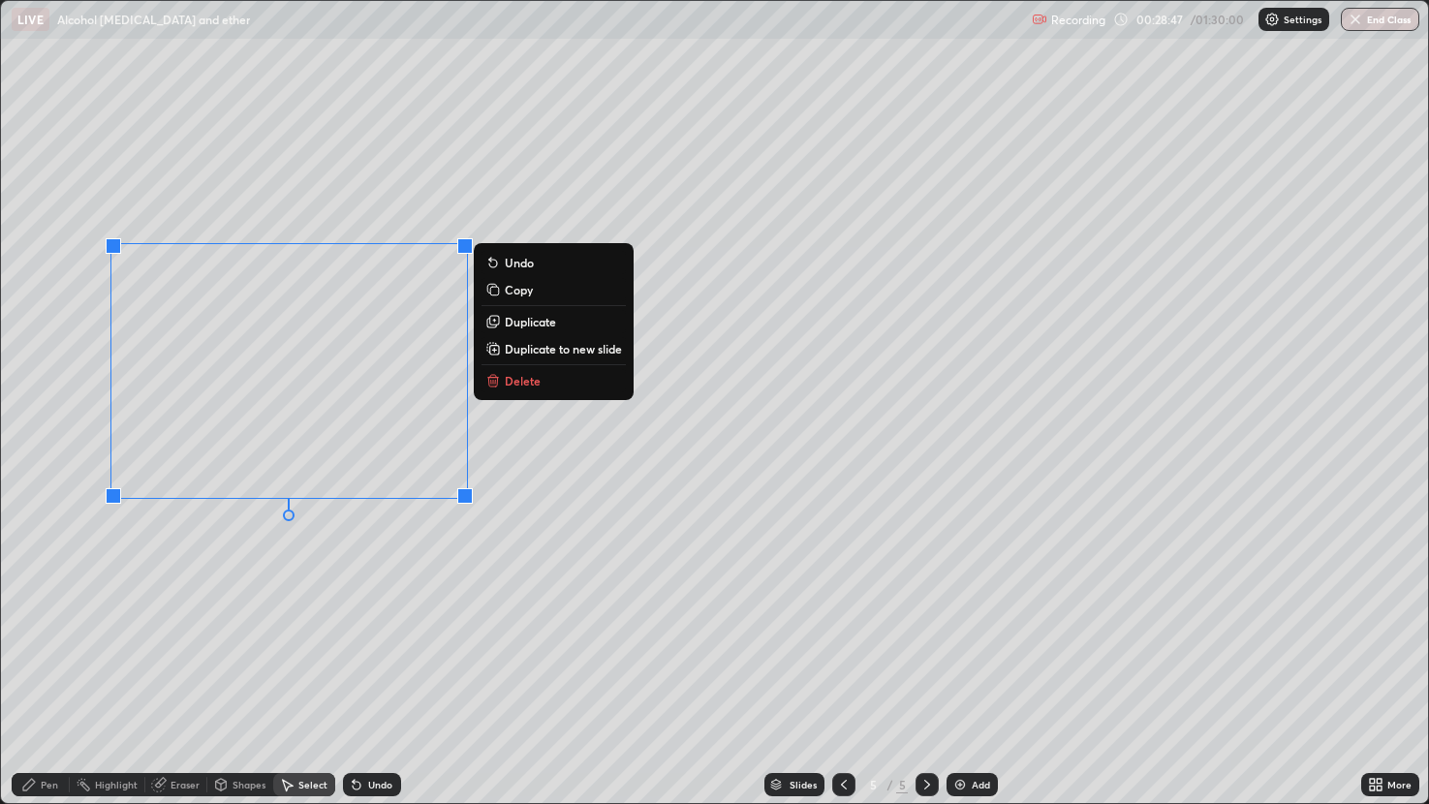
click at [512, 380] on p "Delete" at bounding box center [523, 380] width 36 height 15
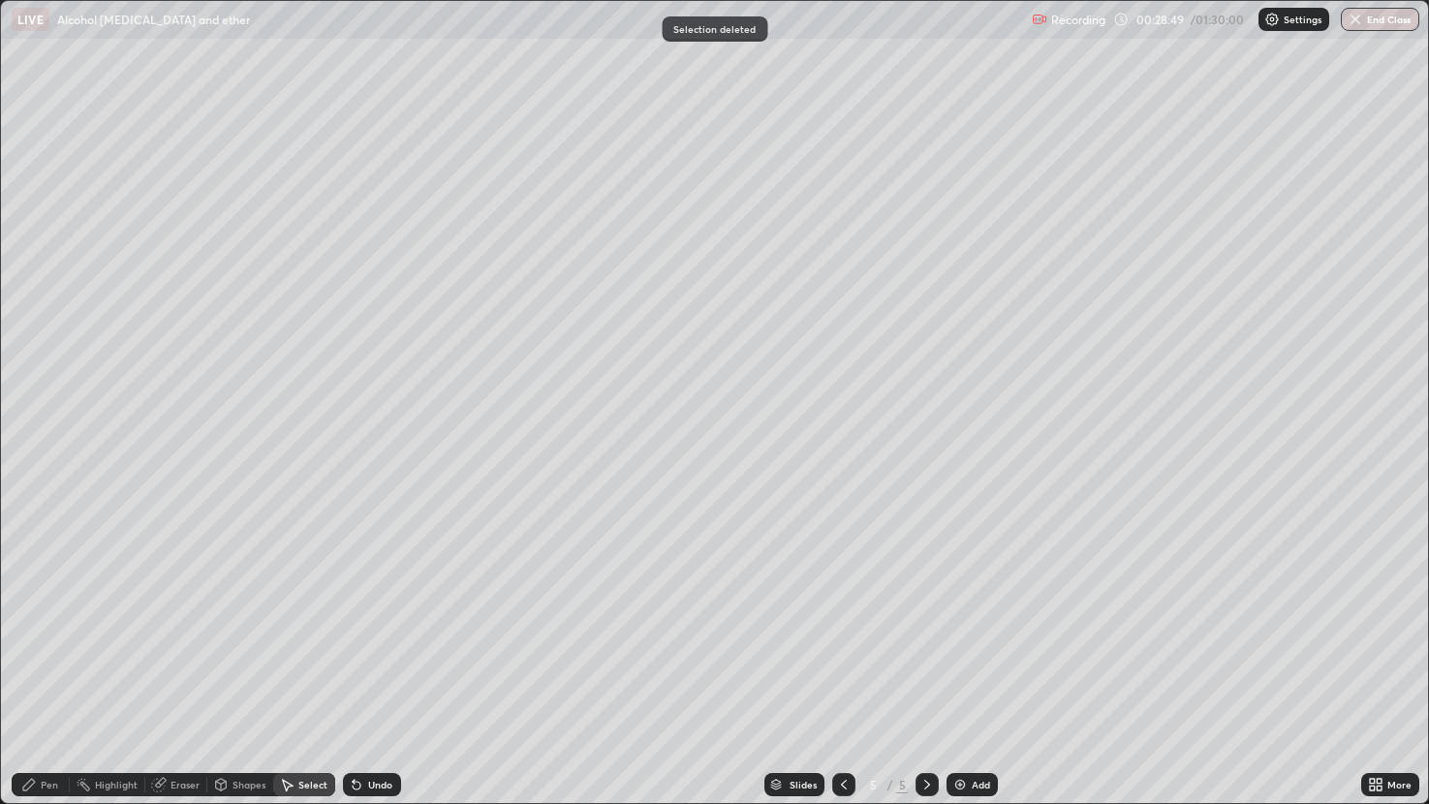
click at [56, 667] on div "Pen" at bounding box center [49, 785] width 17 height 10
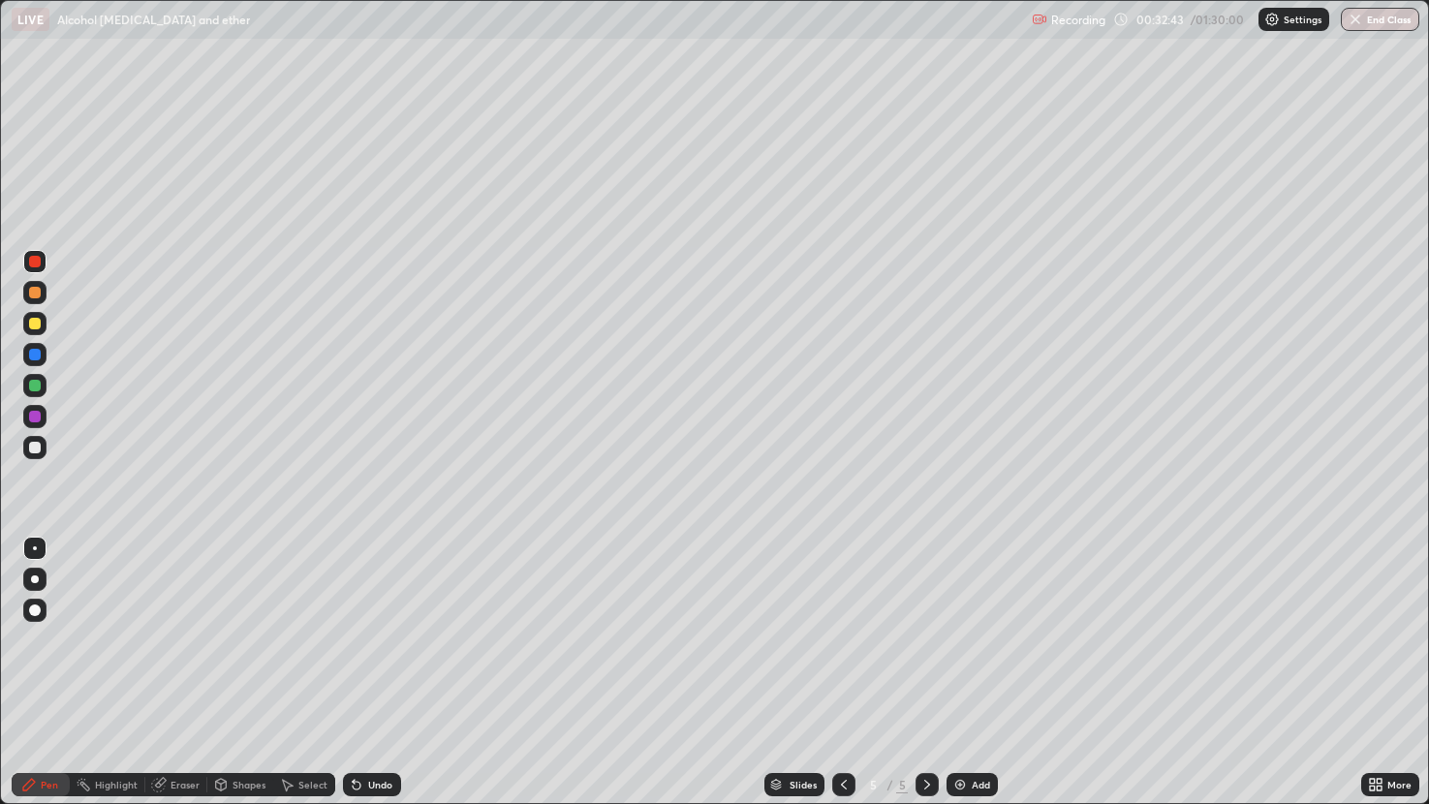
click at [966, 667] on img at bounding box center [959, 784] width 15 height 15
click at [33, 349] on div at bounding box center [35, 355] width 12 height 12
click at [370, 667] on div "Undo" at bounding box center [380, 785] width 24 height 10
click at [367, 667] on div "Undo" at bounding box center [372, 784] width 58 height 23
click at [42, 328] on div at bounding box center [34, 323] width 23 height 23
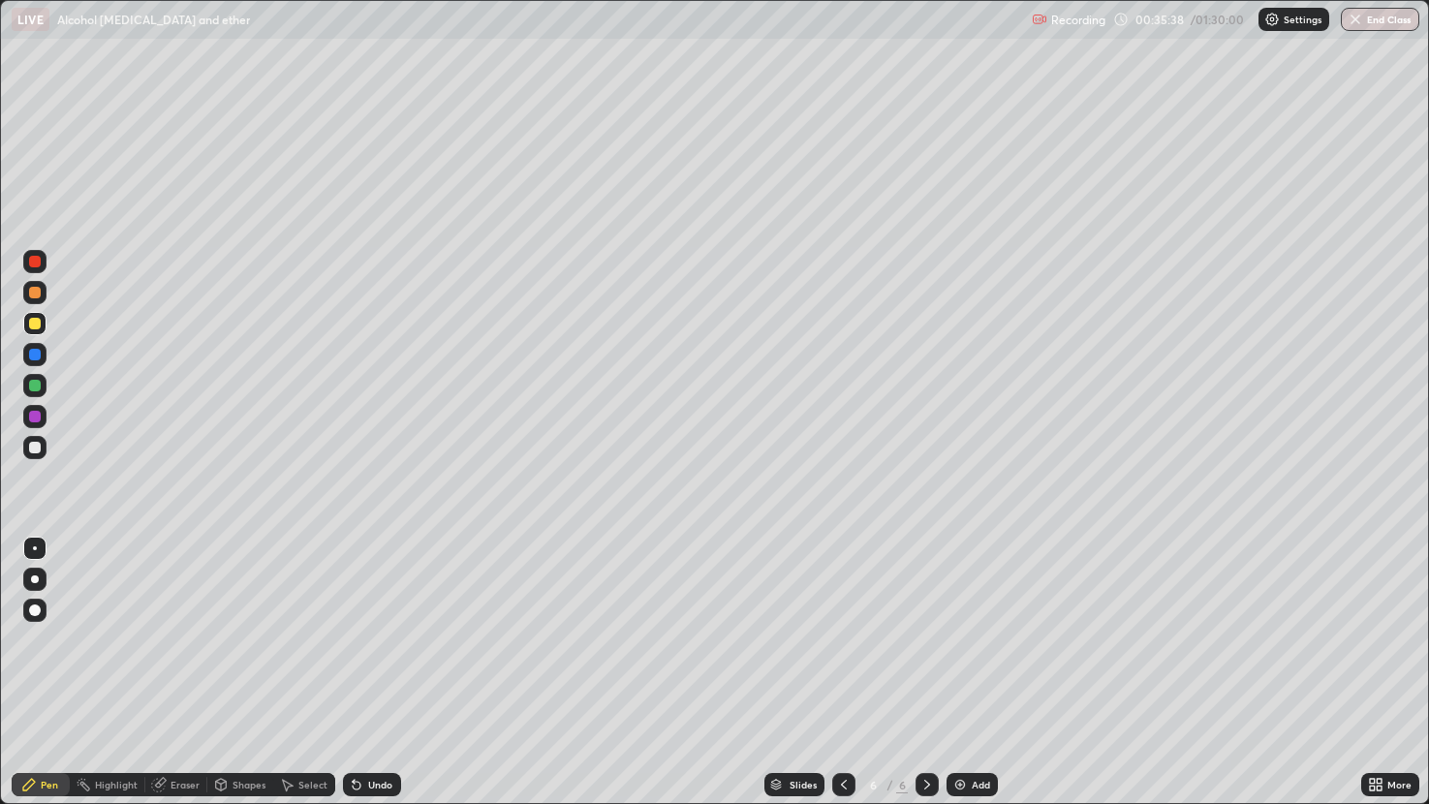
click at [36, 359] on div at bounding box center [35, 355] width 12 height 12
click at [29, 451] on div at bounding box center [35, 448] width 12 height 12
click at [33, 325] on div at bounding box center [35, 324] width 12 height 12
click at [976, 667] on div "Add" at bounding box center [981, 785] width 18 height 10
click at [186, 667] on div "Eraser" at bounding box center [184, 785] width 29 height 10
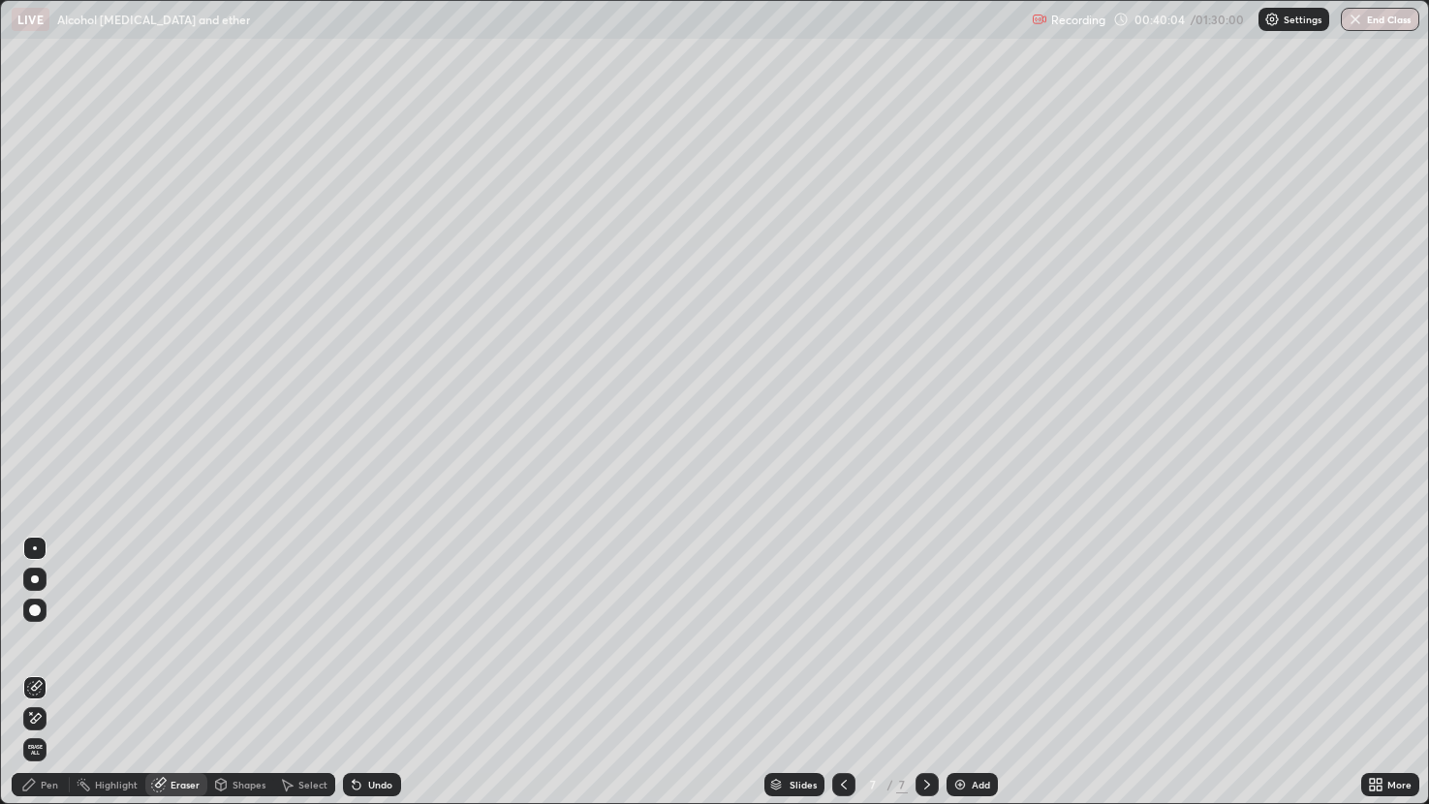
click at [51, 667] on div "Pen" at bounding box center [41, 784] width 58 height 23
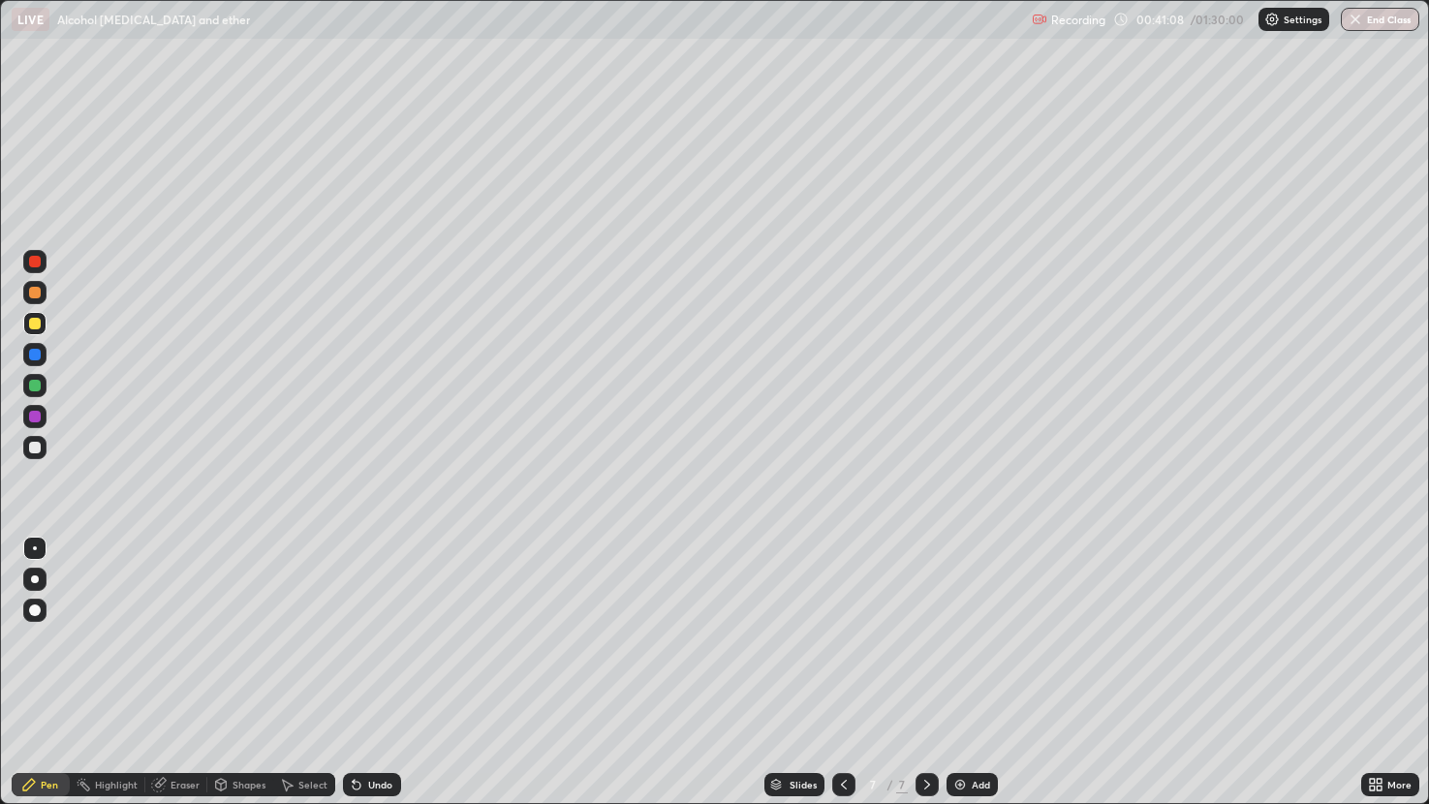
click at [842, 667] on icon at bounding box center [843, 784] width 15 height 15
click at [920, 667] on div at bounding box center [926, 784] width 23 height 39
click at [32, 450] on div at bounding box center [35, 448] width 12 height 12
click at [182, 667] on div "Eraser" at bounding box center [184, 785] width 29 height 10
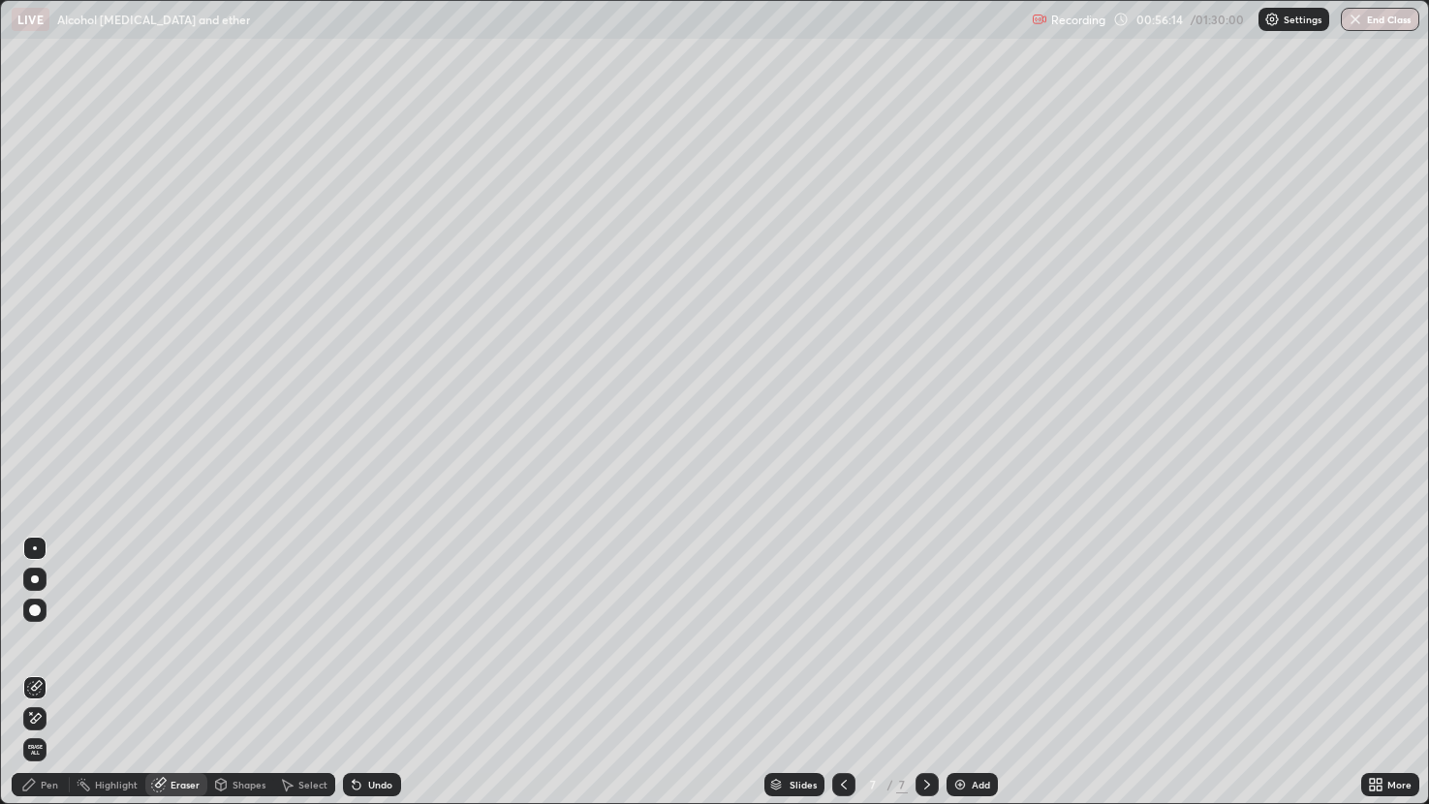
click at [46, 667] on div "Pen" at bounding box center [49, 785] width 17 height 10
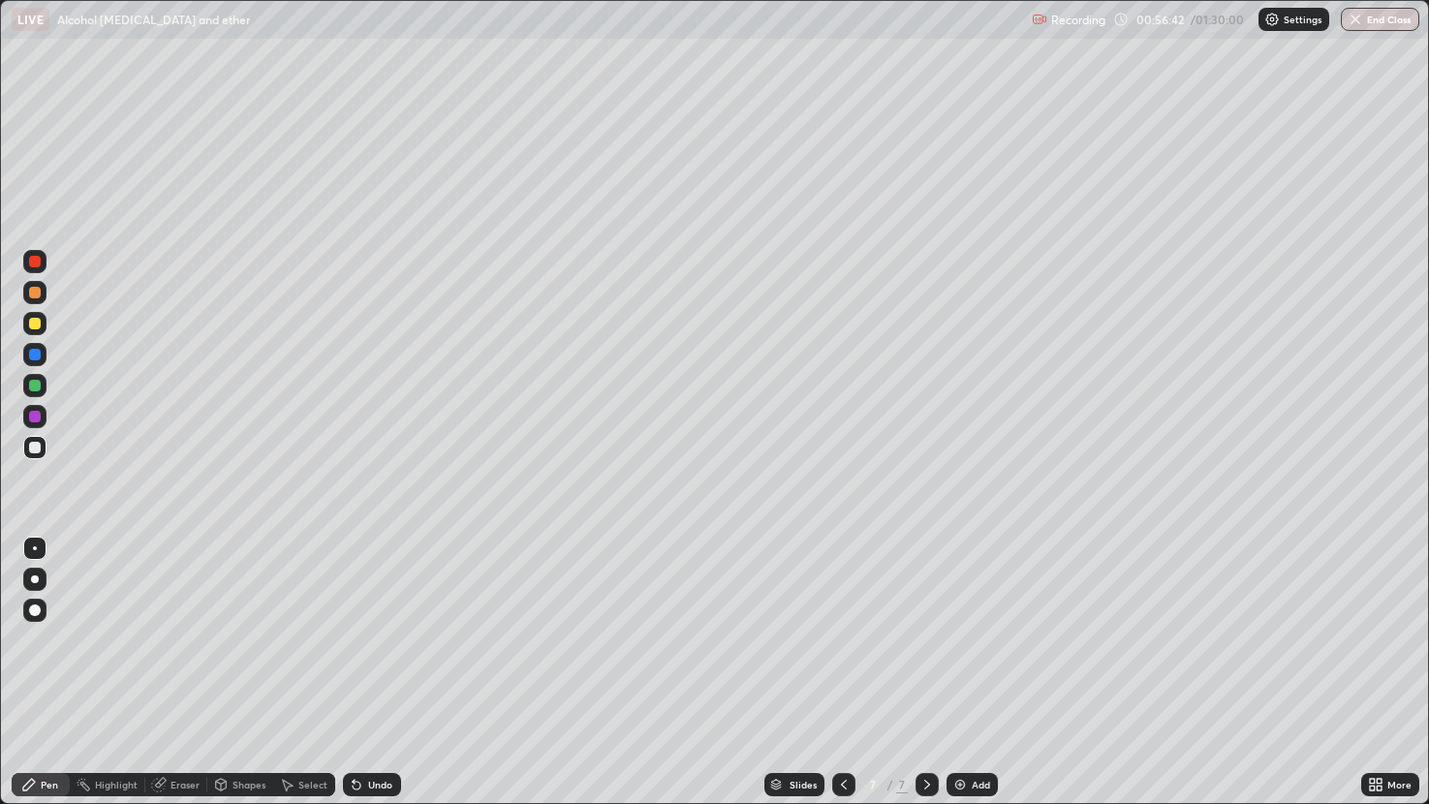
click at [178, 667] on div "Eraser" at bounding box center [184, 785] width 29 height 10
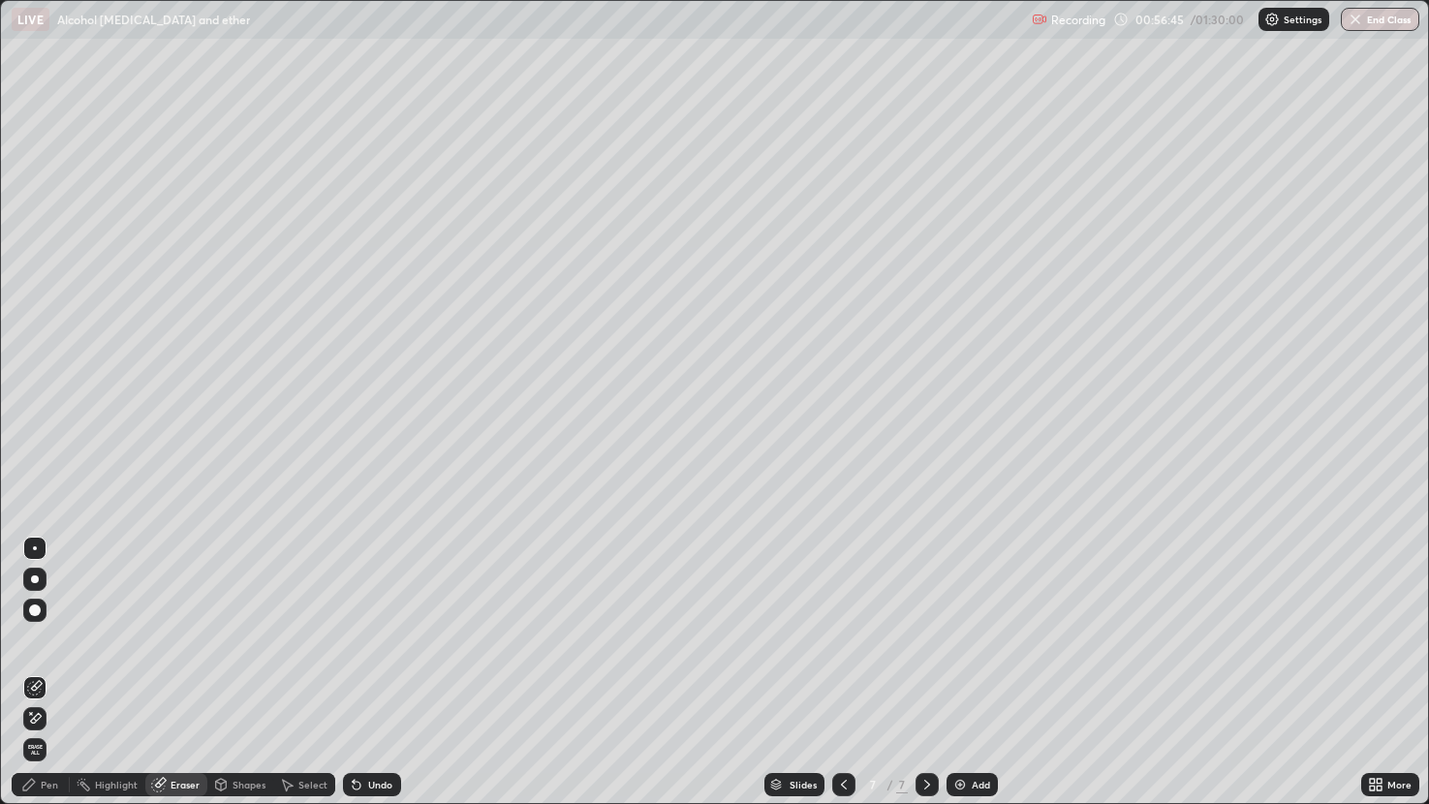
click at [50, 667] on div "Pen" at bounding box center [41, 784] width 58 height 23
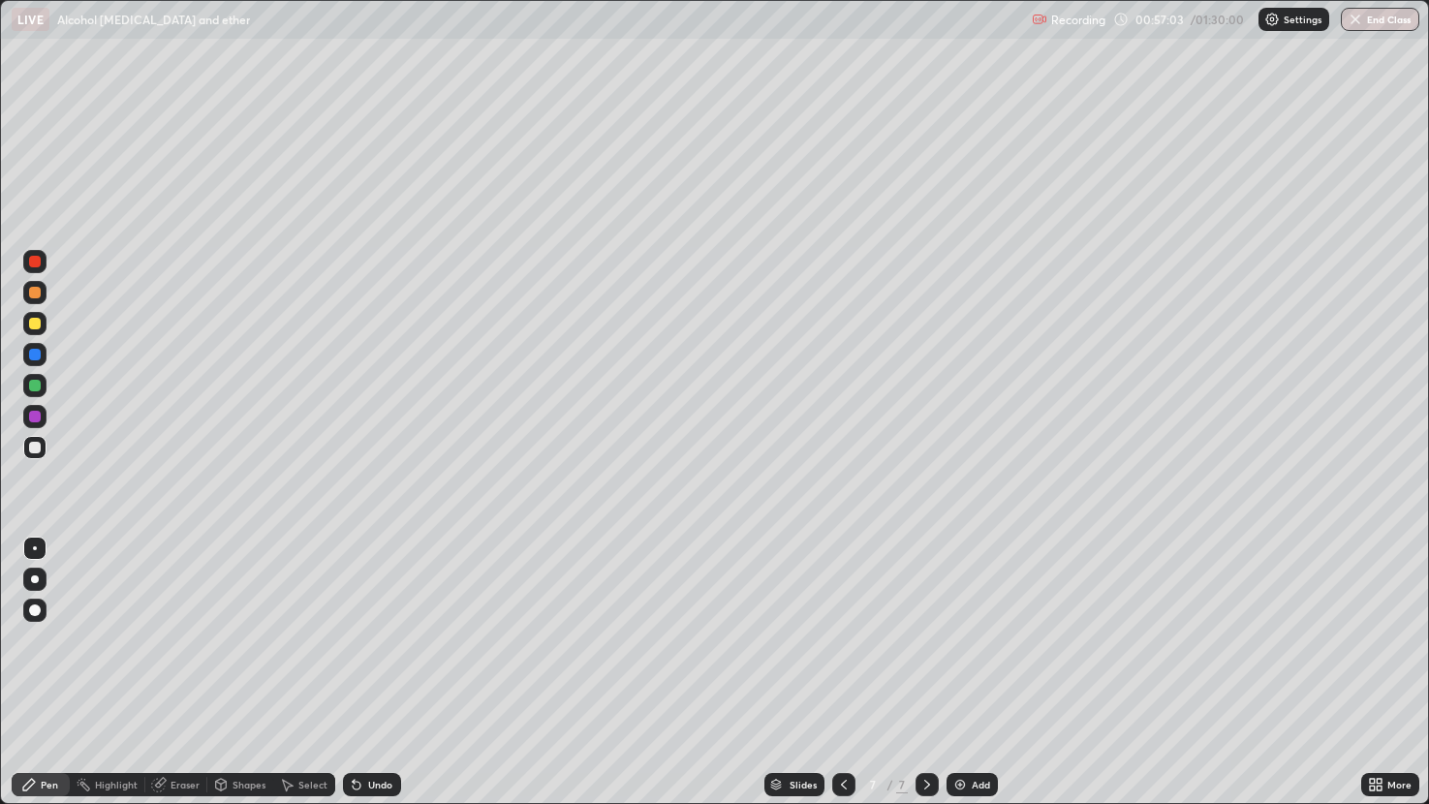
click at [182, 667] on div "Eraser" at bounding box center [176, 784] width 62 height 23
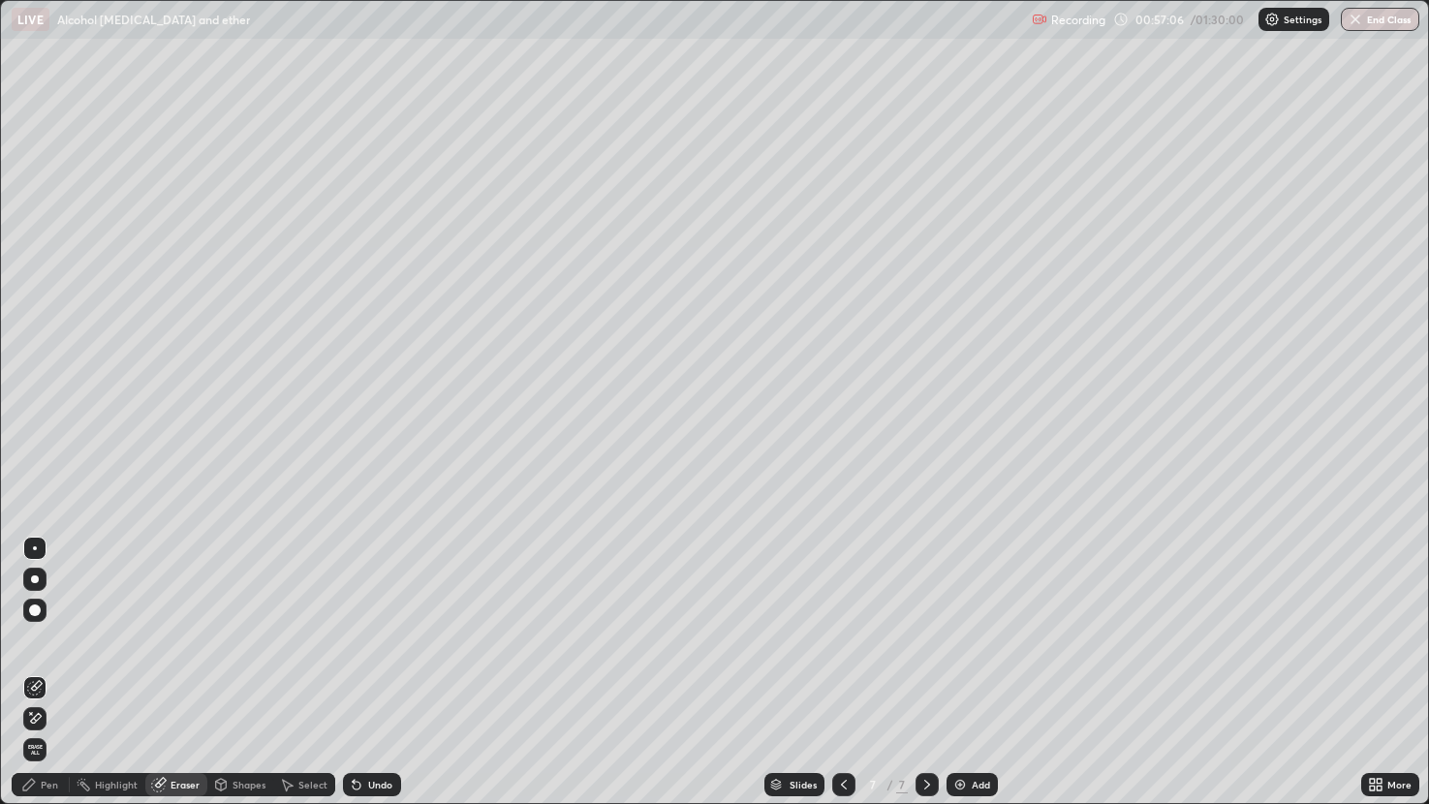
click at [41, 667] on div "Pen" at bounding box center [49, 785] width 17 height 10
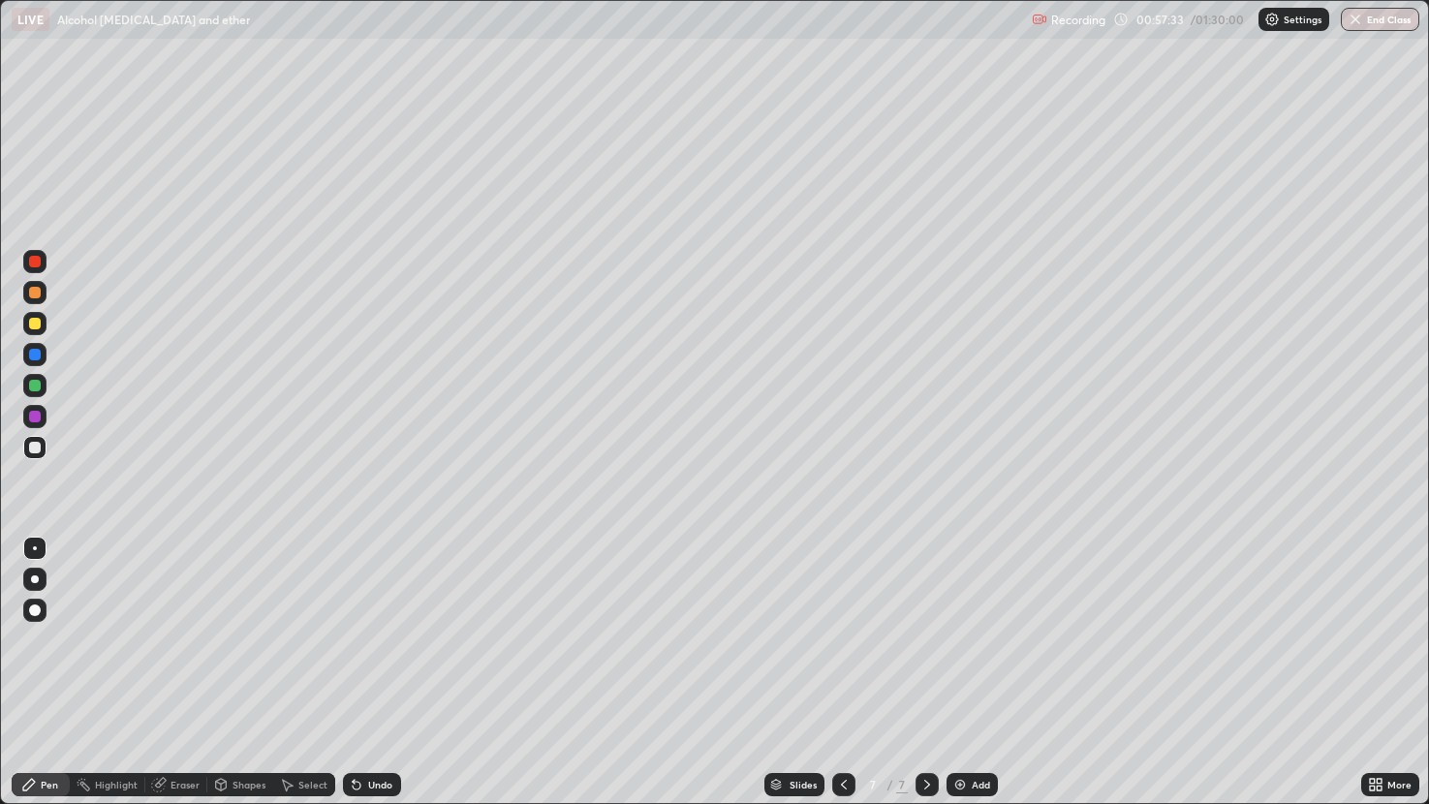
click at [183, 667] on div "Eraser" at bounding box center [176, 784] width 62 height 23
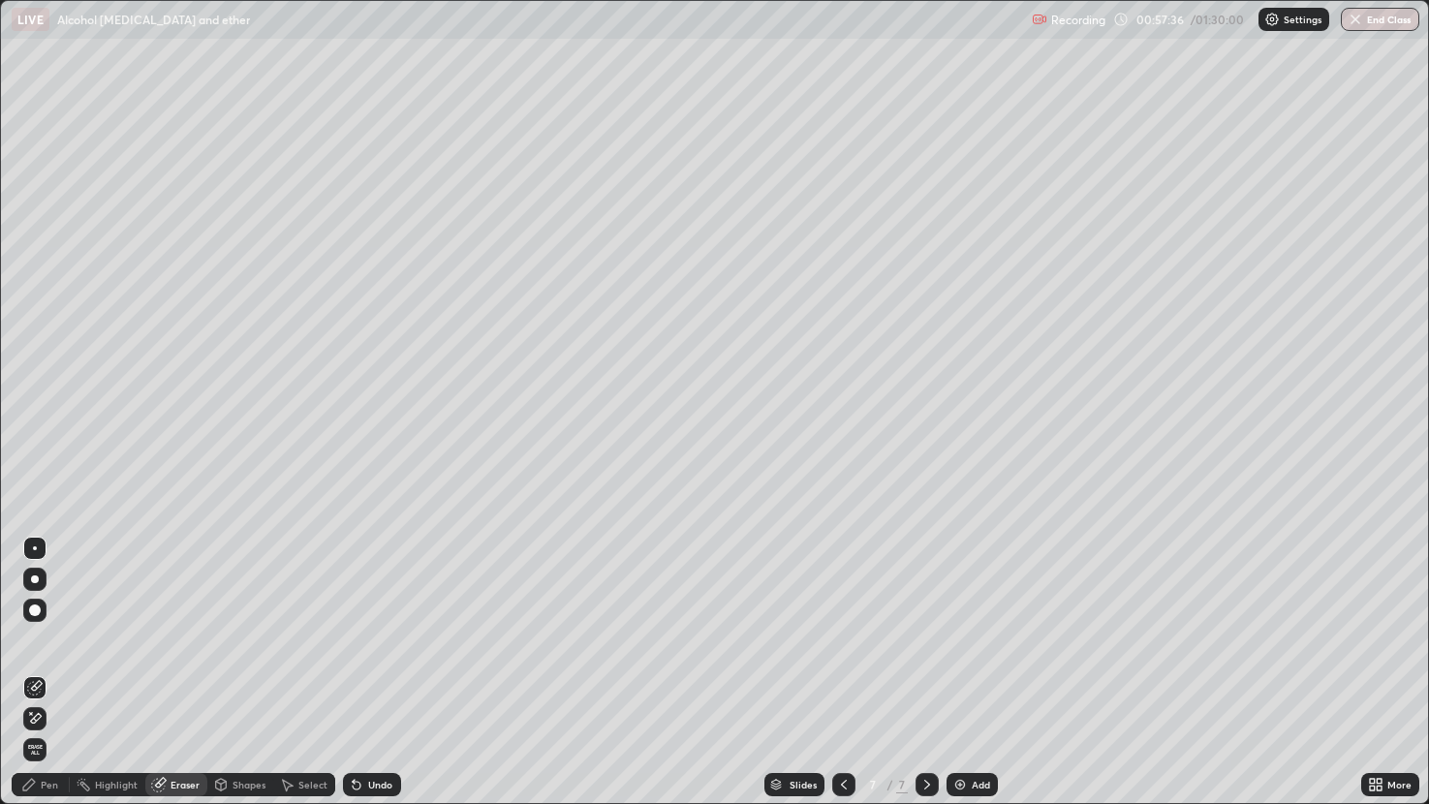
click at [49, 667] on div "Pen" at bounding box center [49, 785] width 17 height 10
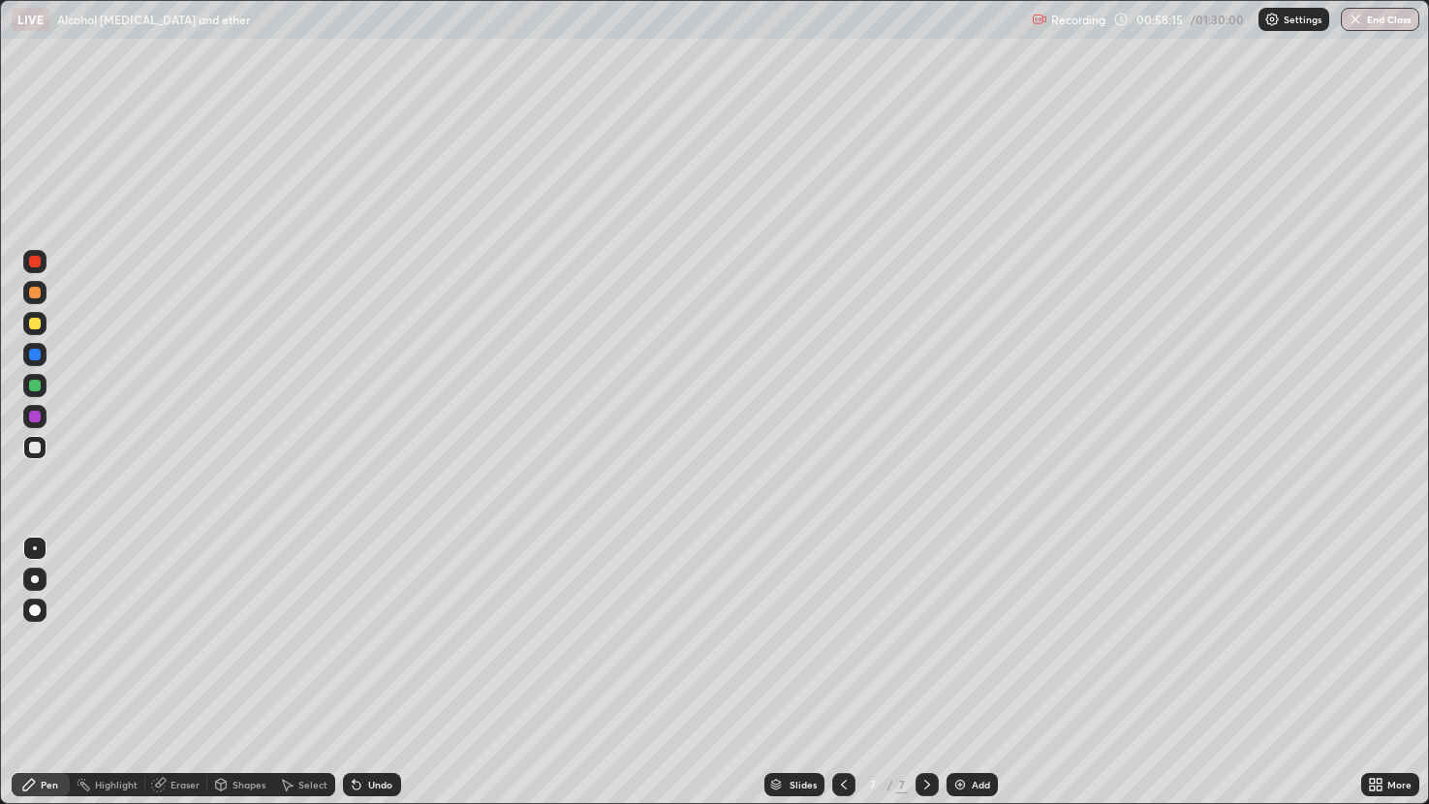
click at [34, 321] on div at bounding box center [35, 324] width 12 height 12
click at [191, 667] on div "Eraser" at bounding box center [184, 785] width 29 height 10
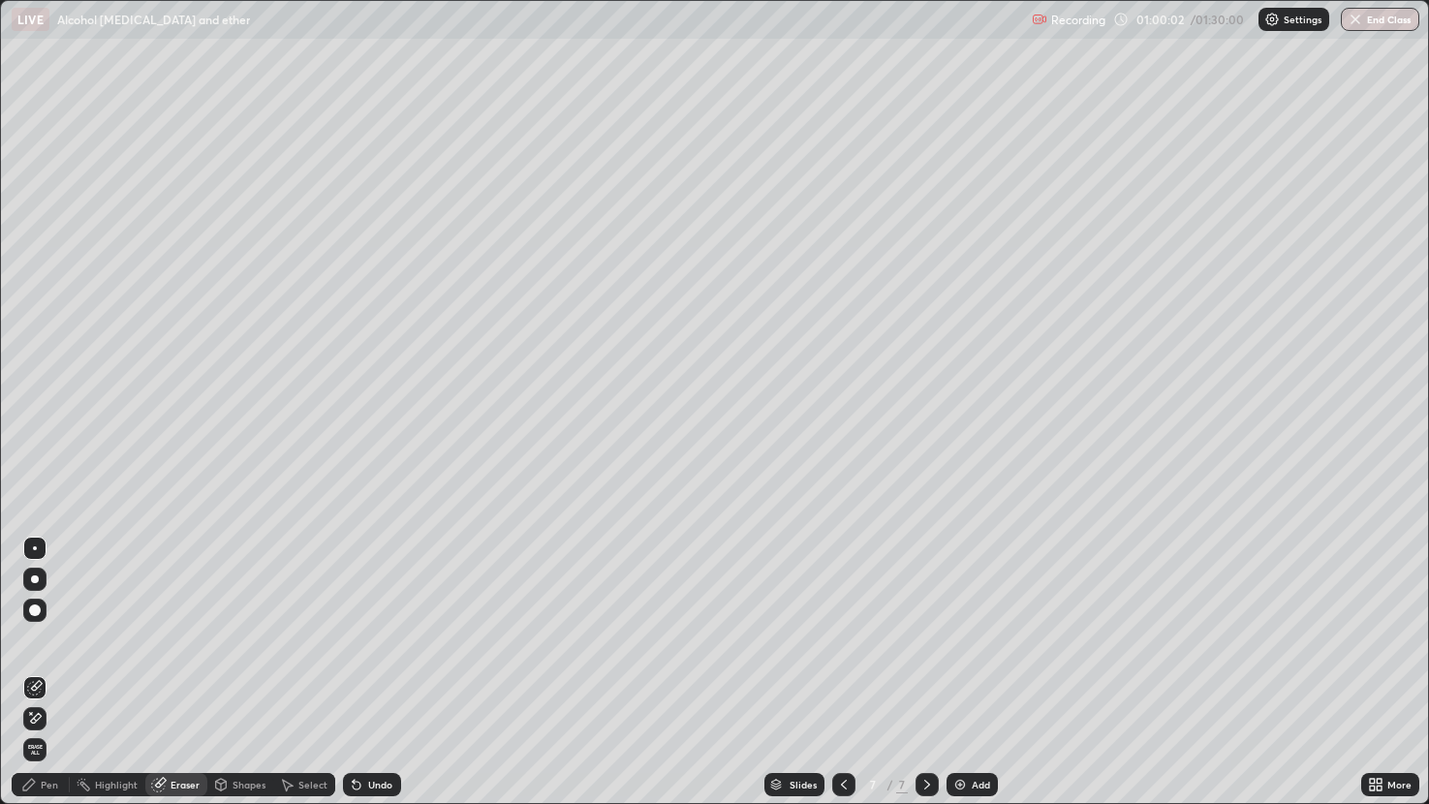
click at [53, 667] on div "Pen" at bounding box center [41, 784] width 58 height 23
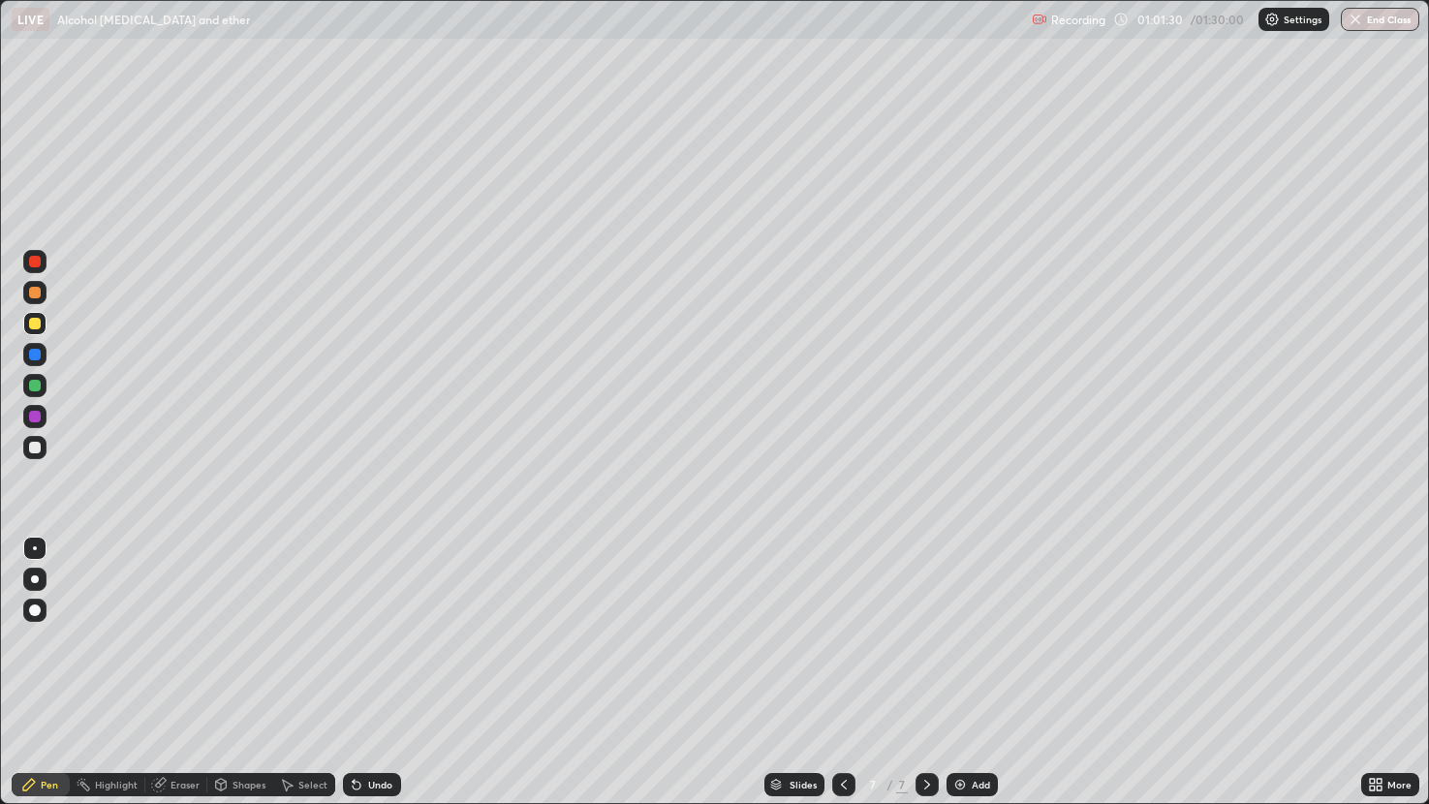
click at [181, 667] on div "Eraser" at bounding box center [184, 785] width 29 height 10
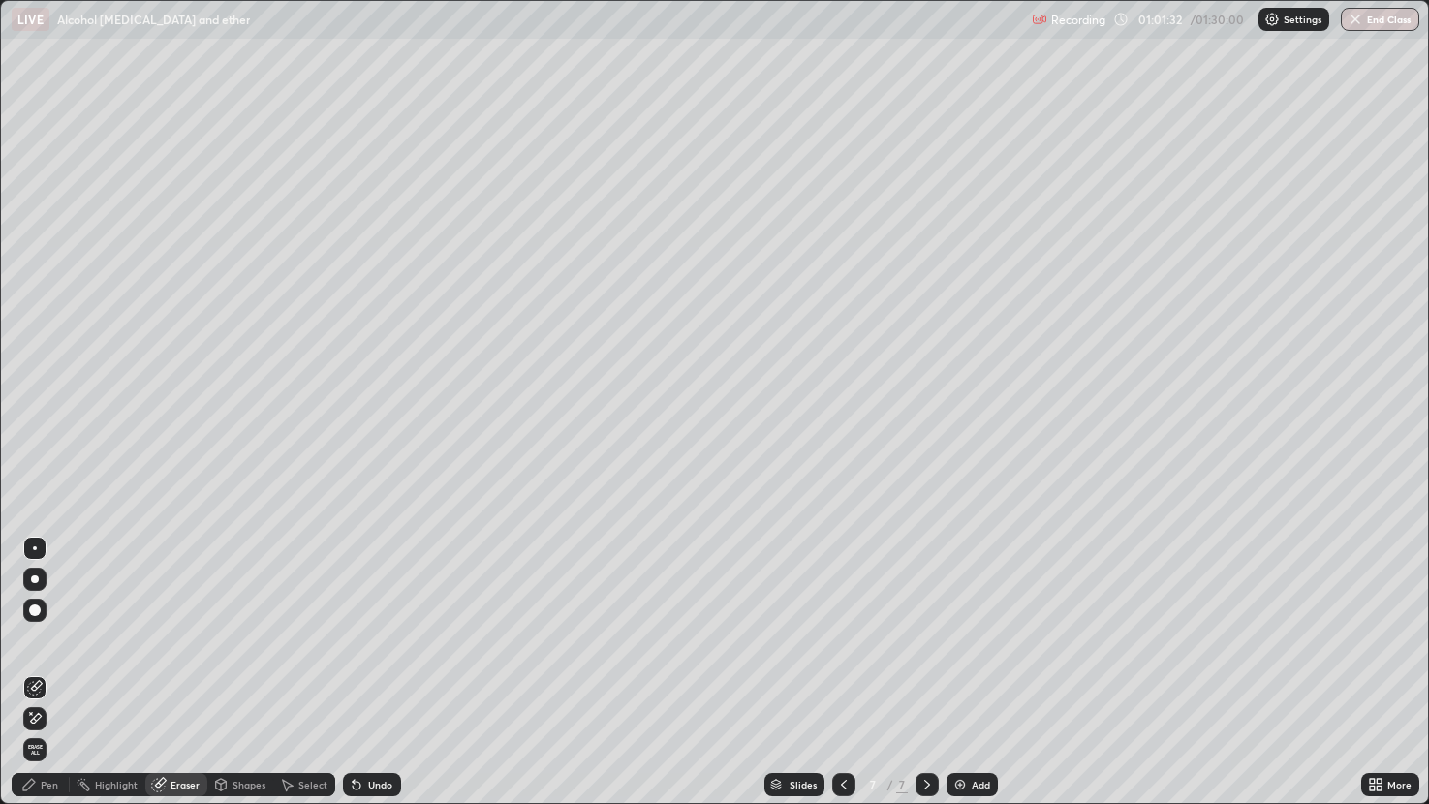
click at [54, 667] on div "Pen" at bounding box center [49, 785] width 17 height 10
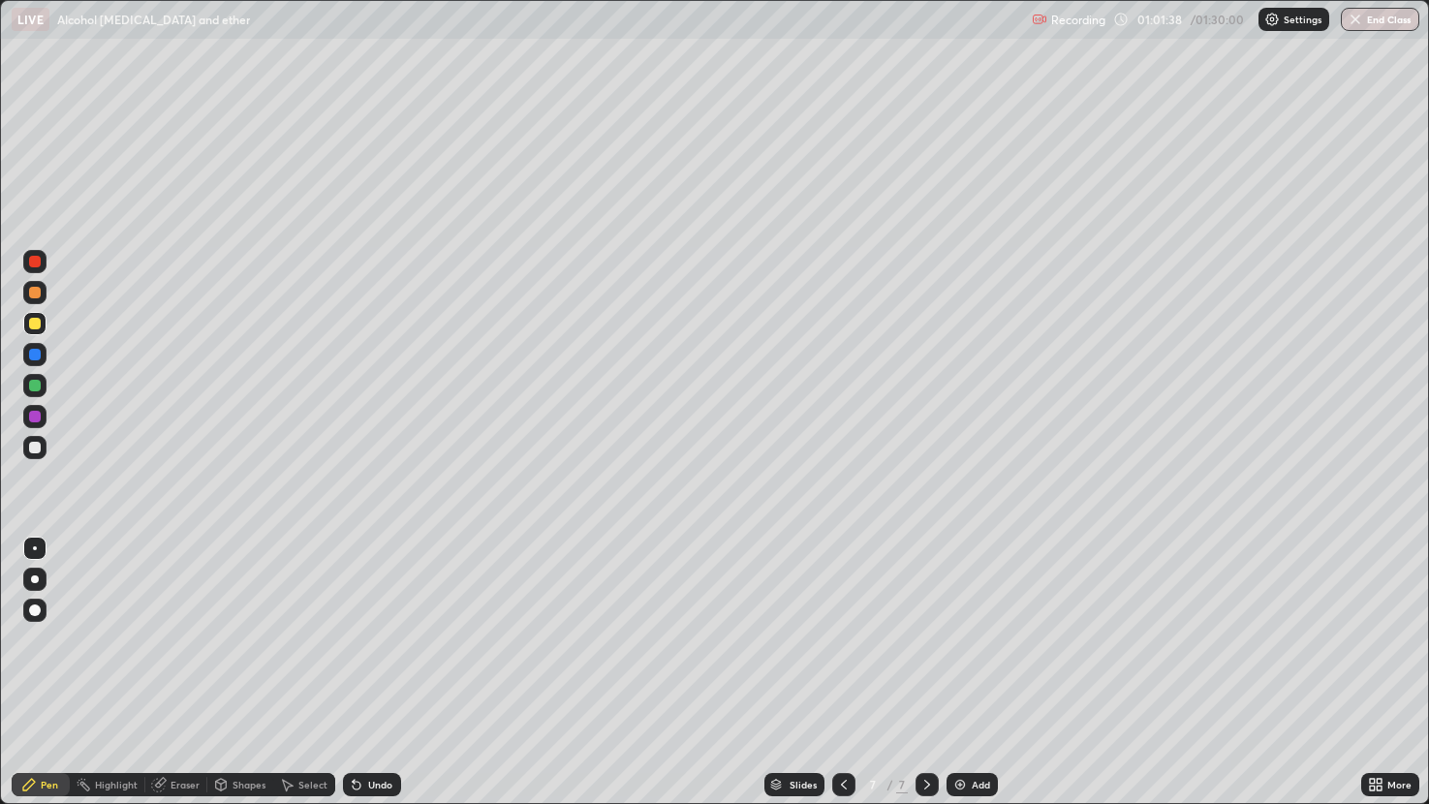
click at [240, 667] on div "Shapes" at bounding box center [248, 785] width 33 height 10
click at [163, 667] on icon at bounding box center [160, 783] width 11 height 10
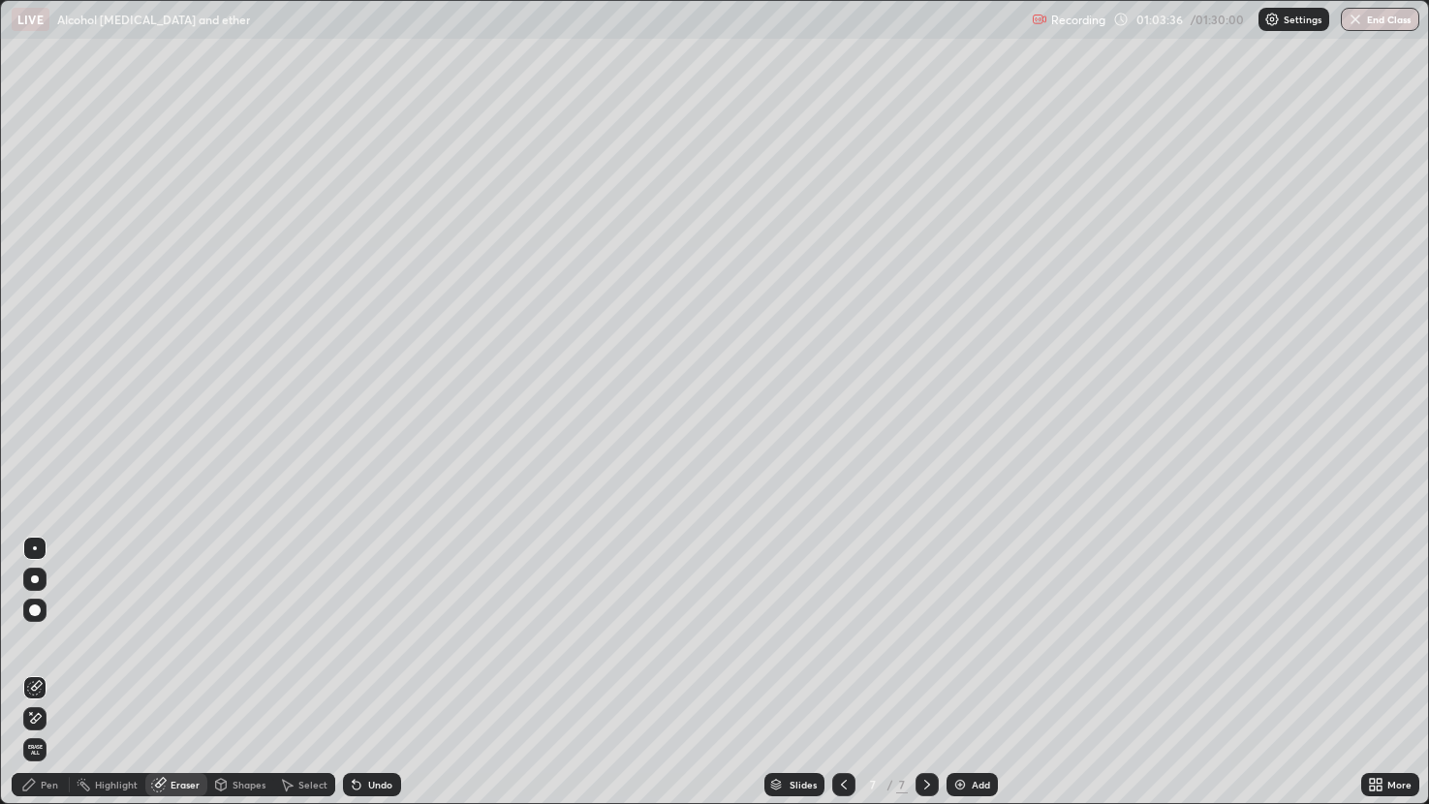
click at [49, 667] on div "Pen" at bounding box center [49, 785] width 17 height 10
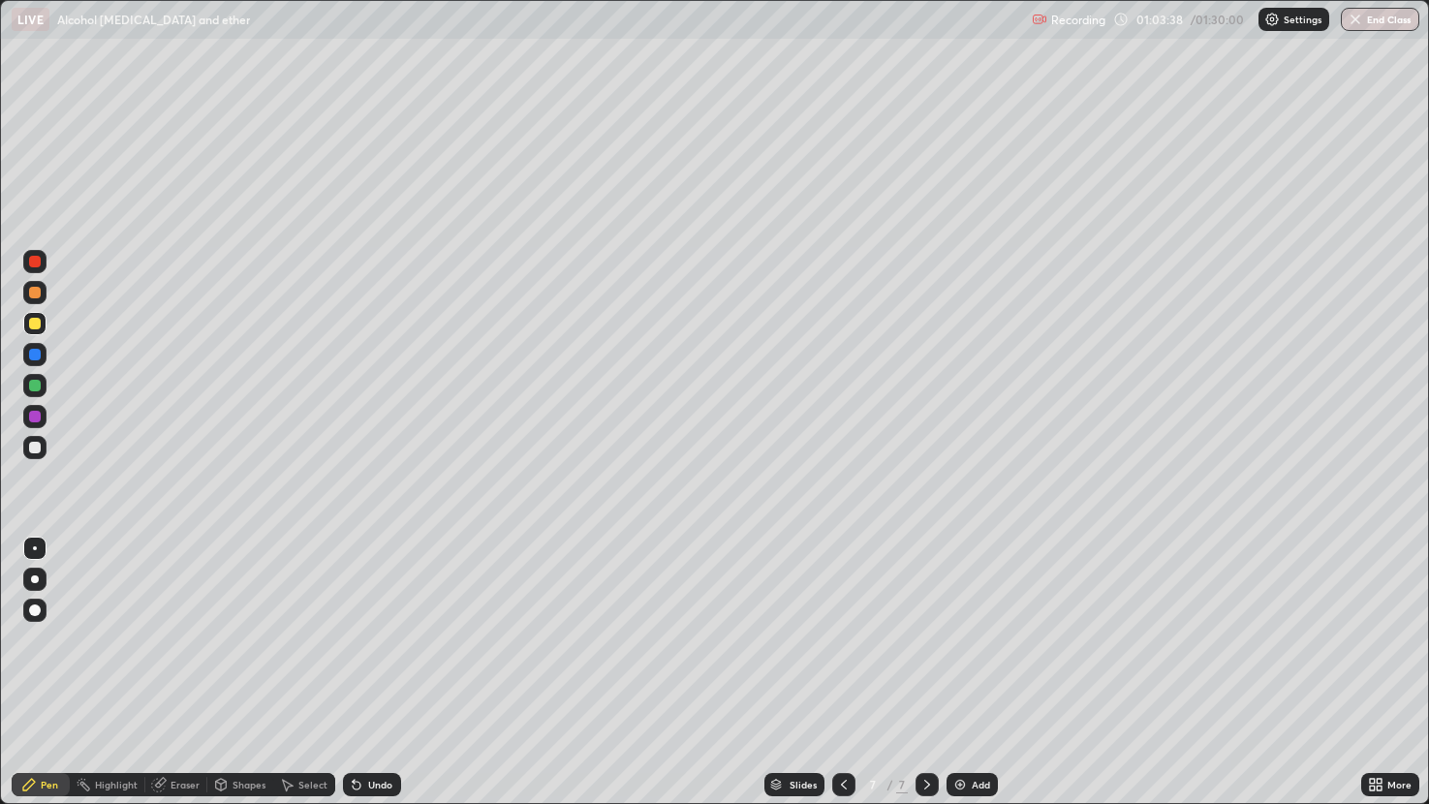
click at [35, 356] on div at bounding box center [35, 355] width 12 height 12
click at [976, 667] on div "Add" at bounding box center [981, 785] width 18 height 10
click at [377, 667] on div "Undo" at bounding box center [380, 785] width 24 height 10
click at [372, 667] on div "Undo" at bounding box center [380, 785] width 24 height 10
click at [371, 667] on div "Undo" at bounding box center [380, 785] width 24 height 10
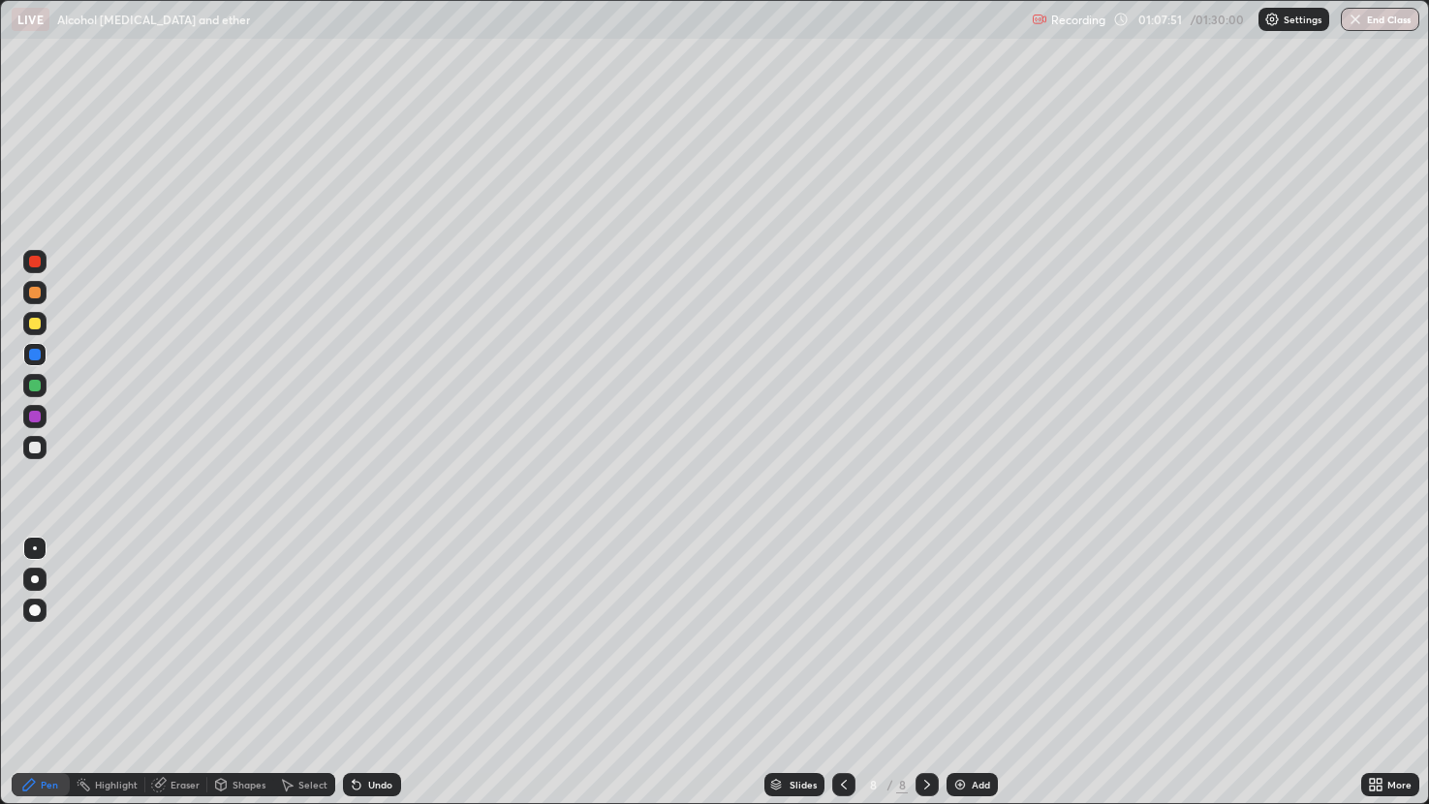
click at [165, 667] on icon at bounding box center [158, 784] width 15 height 15
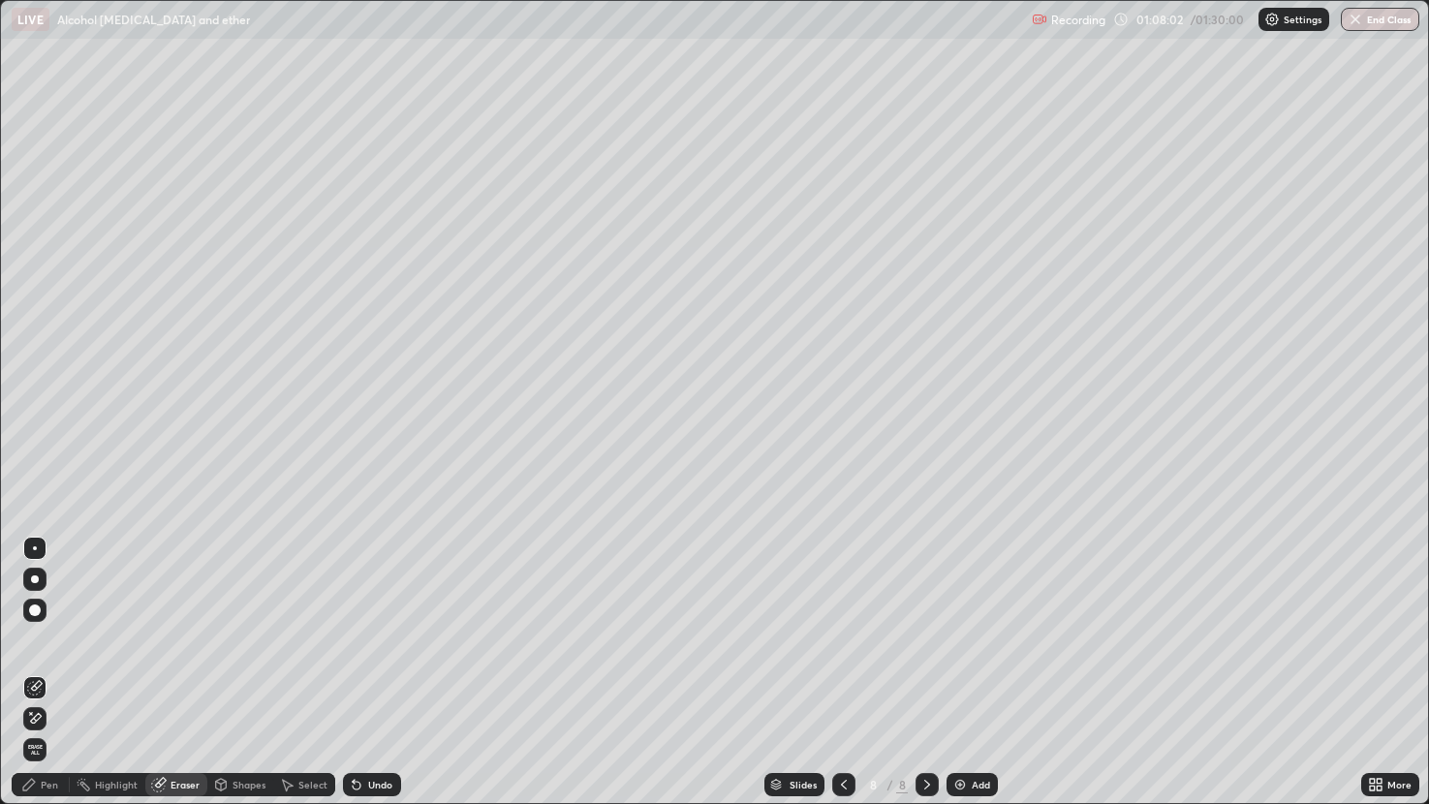
click at [54, 667] on div "Pen" at bounding box center [41, 784] width 58 height 23
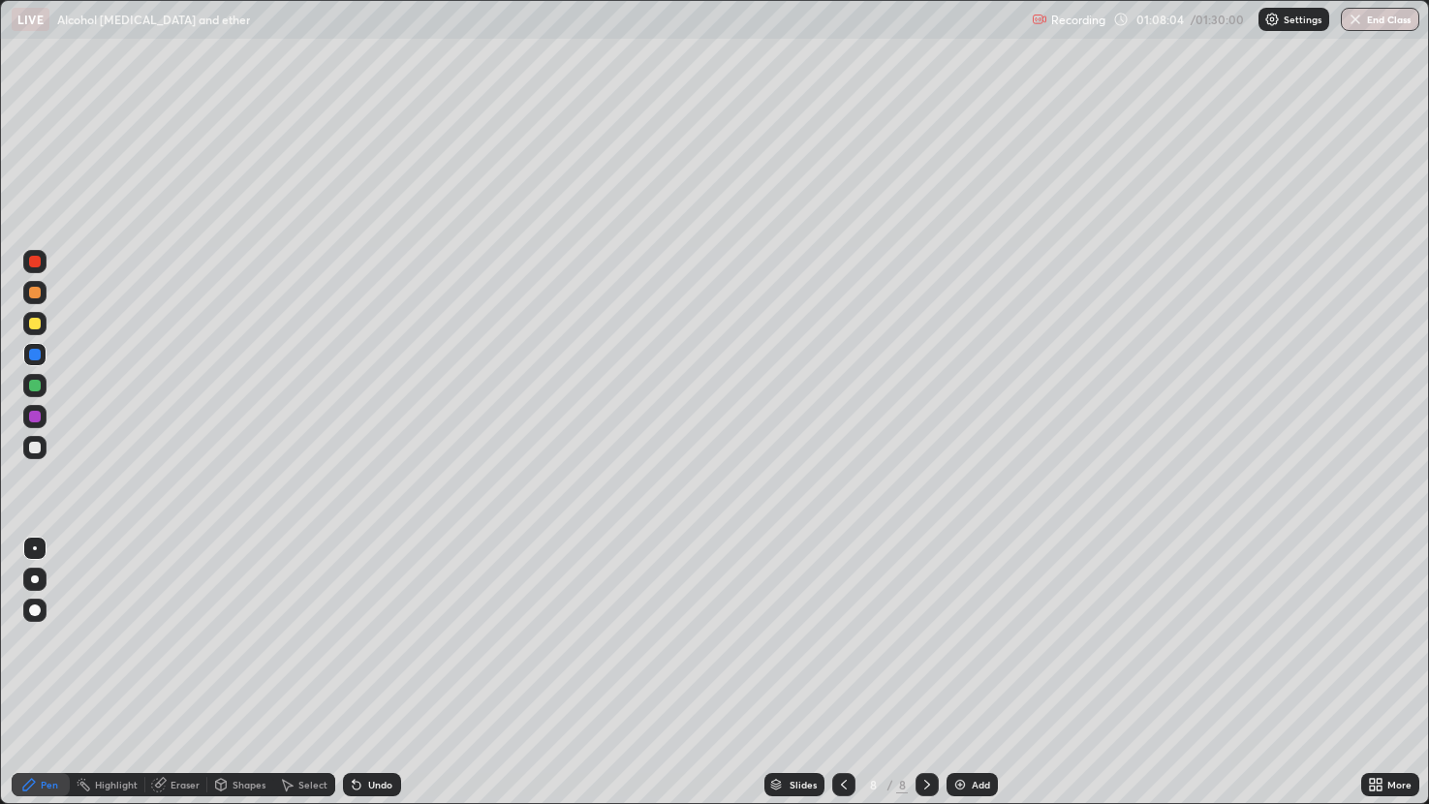
click at [35, 321] on div at bounding box center [35, 324] width 12 height 12
click at [960, 667] on img at bounding box center [959, 784] width 15 height 15
click at [841, 667] on icon at bounding box center [844, 785] width 6 height 10
click at [976, 667] on div "Add" at bounding box center [981, 785] width 18 height 10
click at [963, 667] on div "Add" at bounding box center [972, 784] width 51 height 23
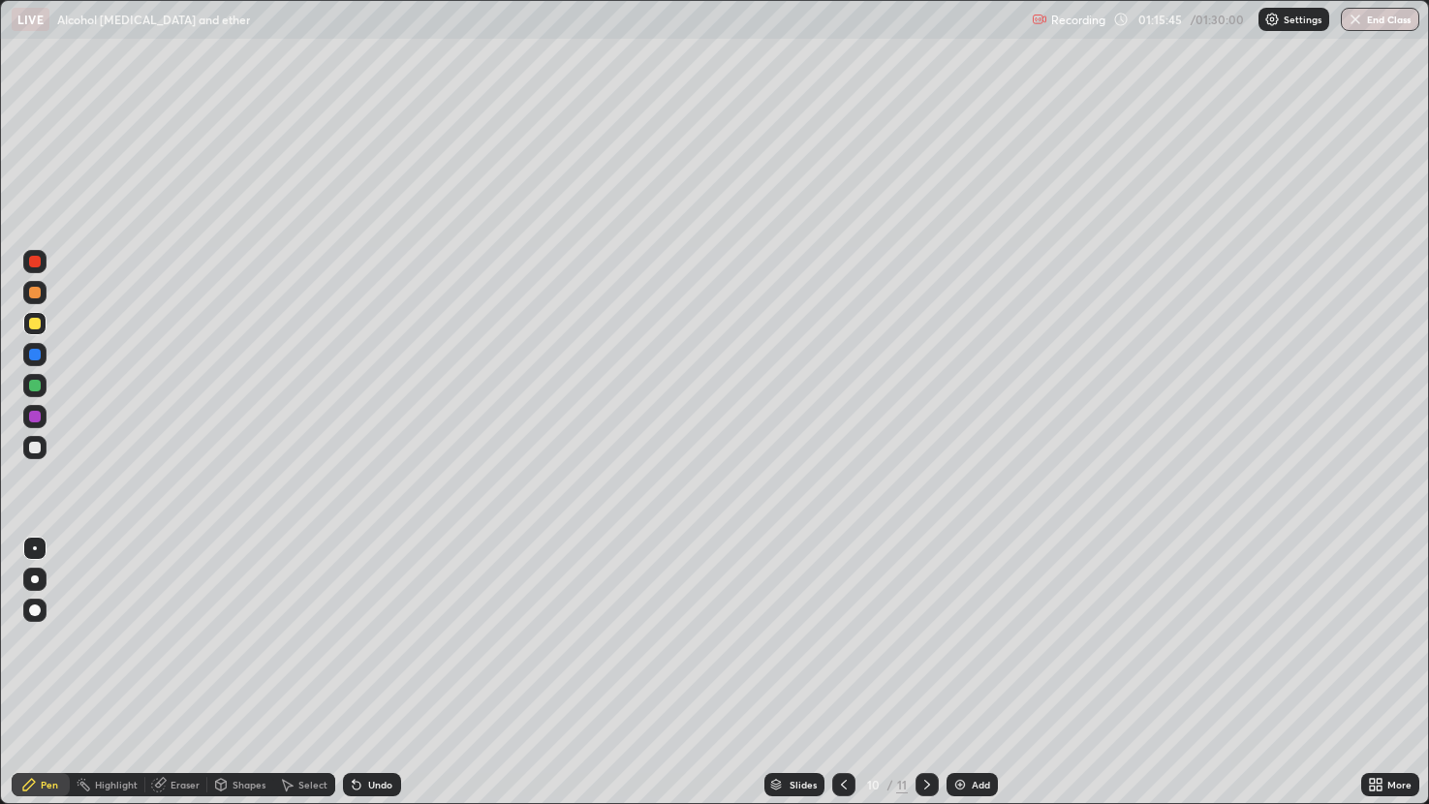
click at [37, 354] on div at bounding box center [35, 355] width 12 height 12
click at [45, 171] on div "Erase all" at bounding box center [35, 402] width 46 height 727
click at [57, 147] on div "Erase all" at bounding box center [35, 402] width 46 height 727
click at [55, 158] on div "Erase all" at bounding box center [35, 402] width 46 height 727
click at [387, 667] on div "Undo" at bounding box center [372, 784] width 58 height 23
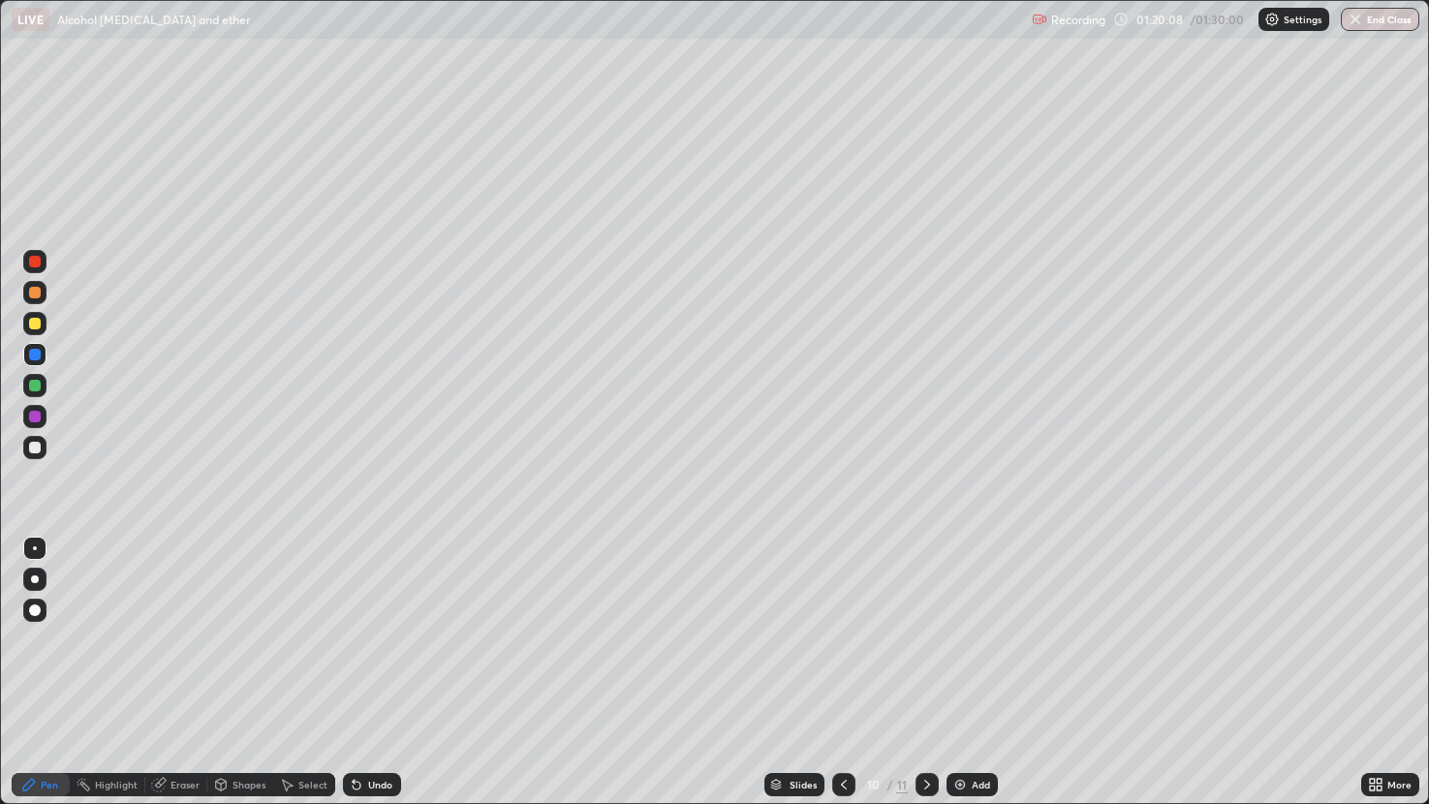
click at [935, 667] on div at bounding box center [926, 784] width 23 height 23
click at [57, 91] on div "Erase all" at bounding box center [35, 402] width 46 height 727
click at [51, 92] on div "Erase all" at bounding box center [35, 402] width 46 height 727
click at [186, 667] on div "Eraser" at bounding box center [184, 785] width 29 height 10
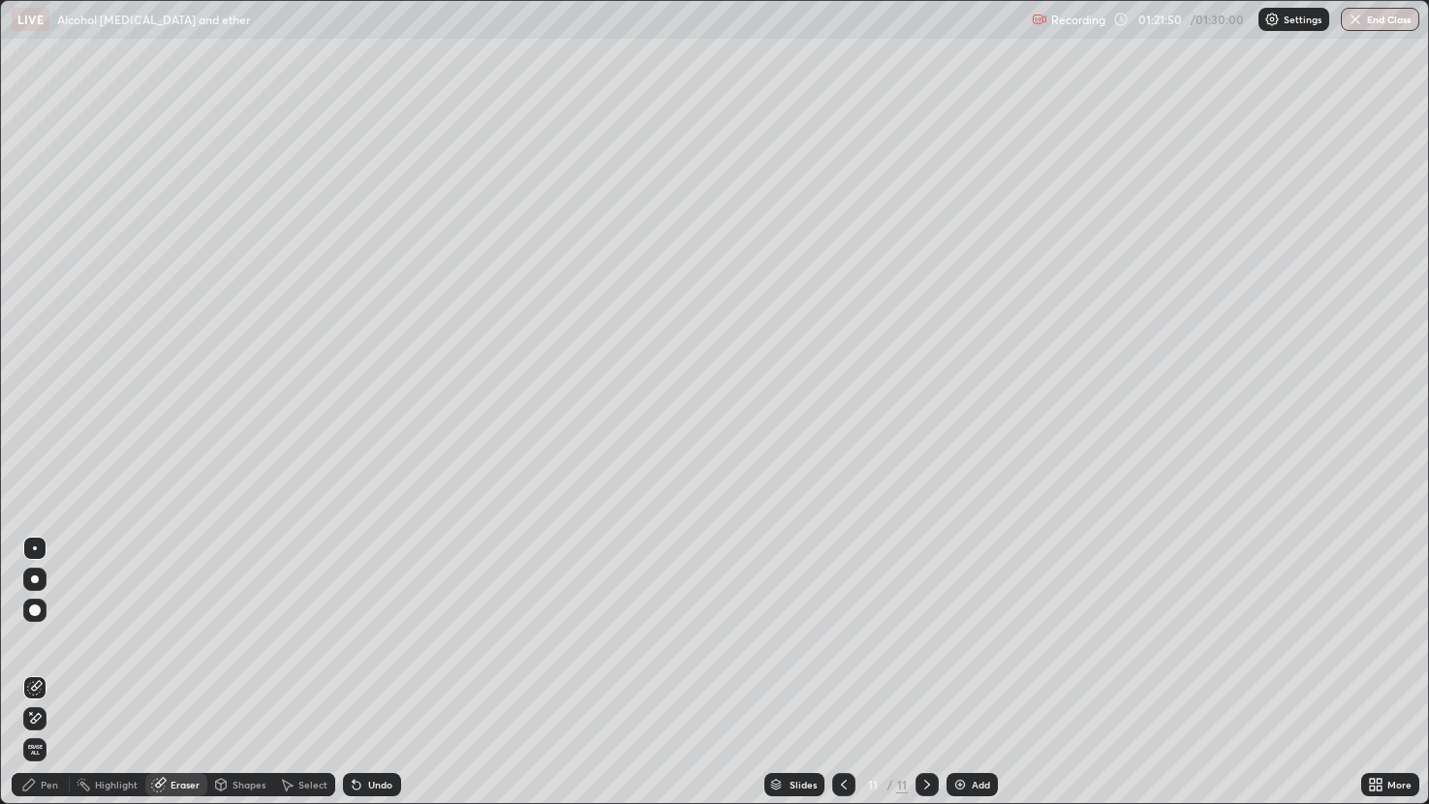
click at [38, 667] on div "Pen" at bounding box center [41, 784] width 58 height 23
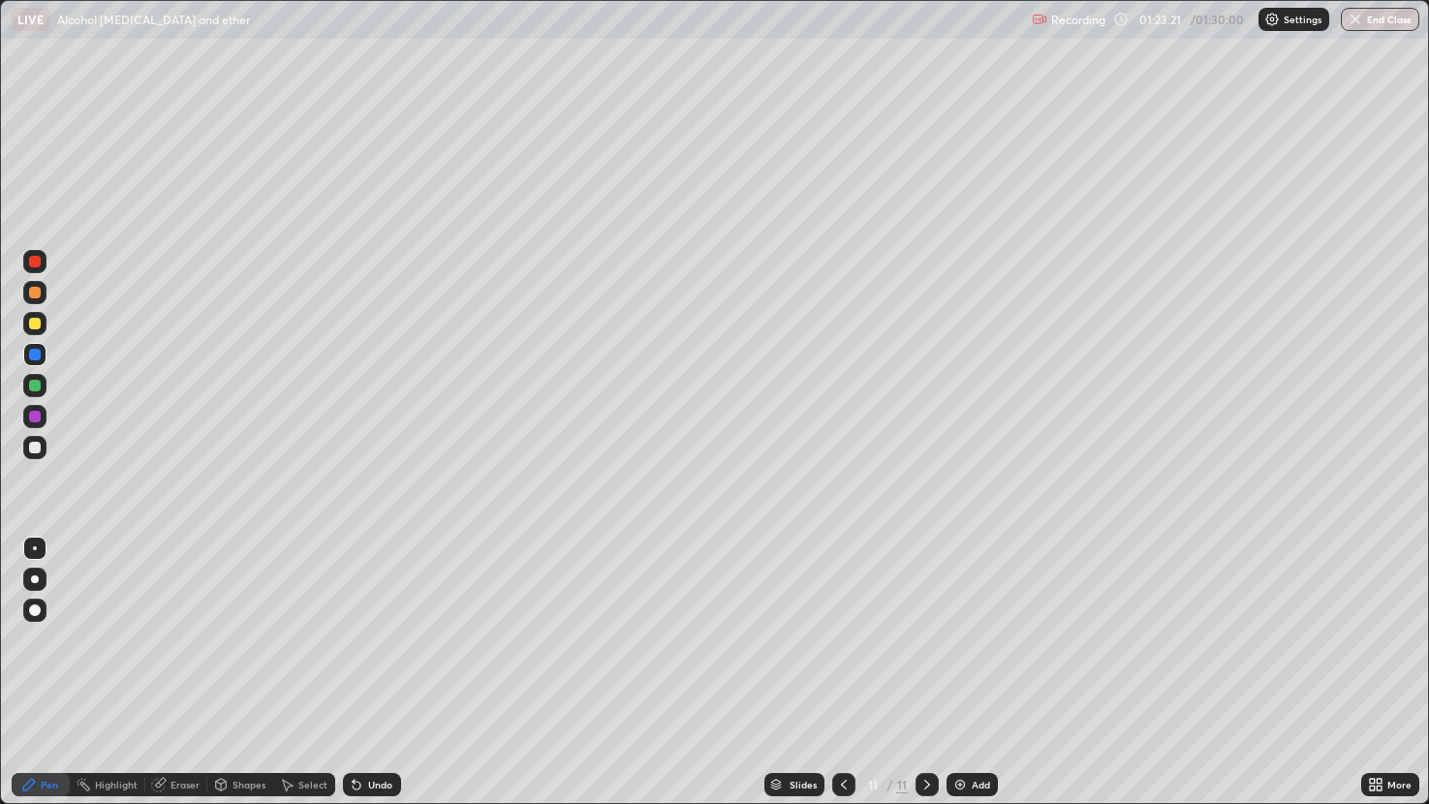
click at [952, 667] on img at bounding box center [959, 784] width 15 height 15
click at [192, 667] on div "Eraser" at bounding box center [184, 785] width 29 height 10
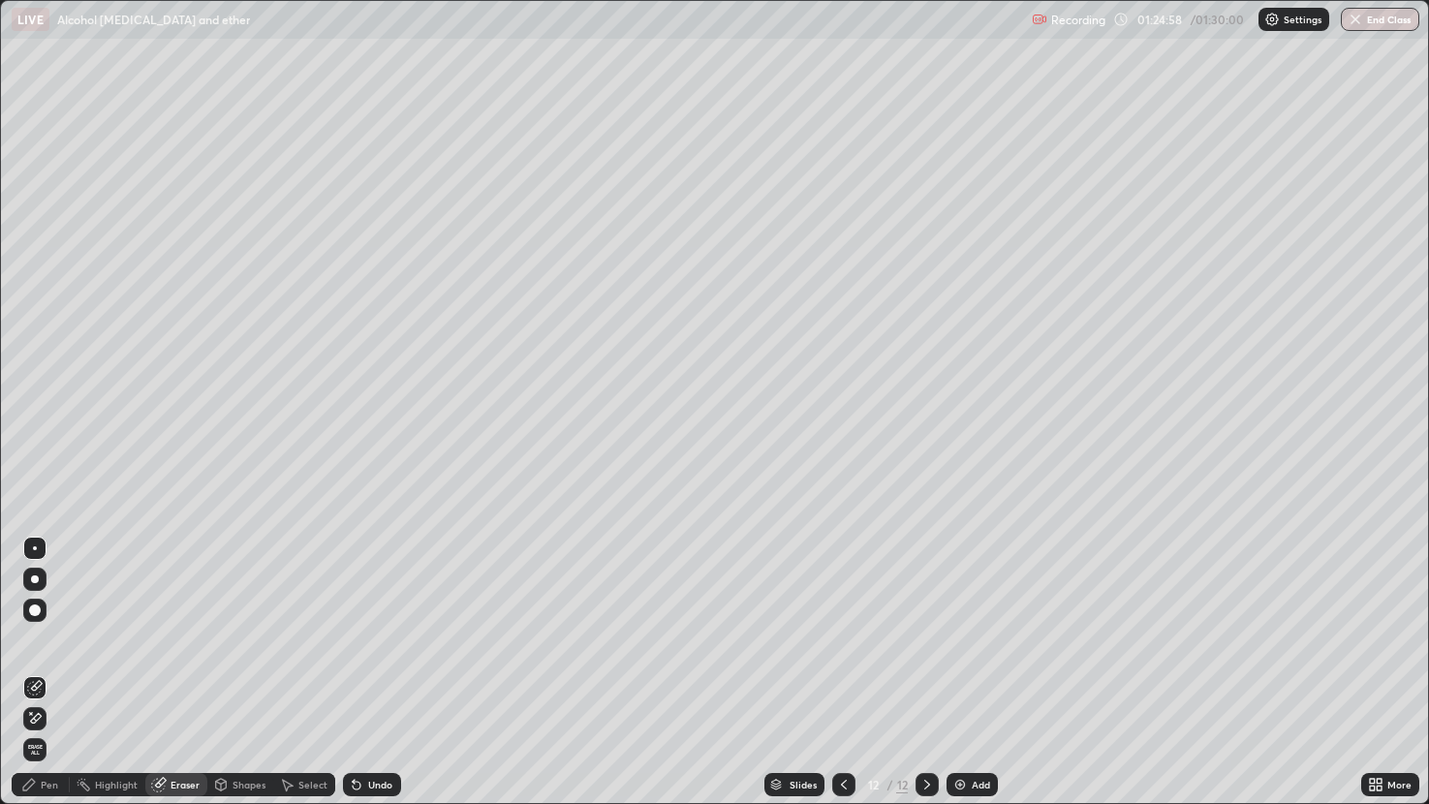
click at [39, 667] on div "Pen" at bounding box center [41, 784] width 58 height 23
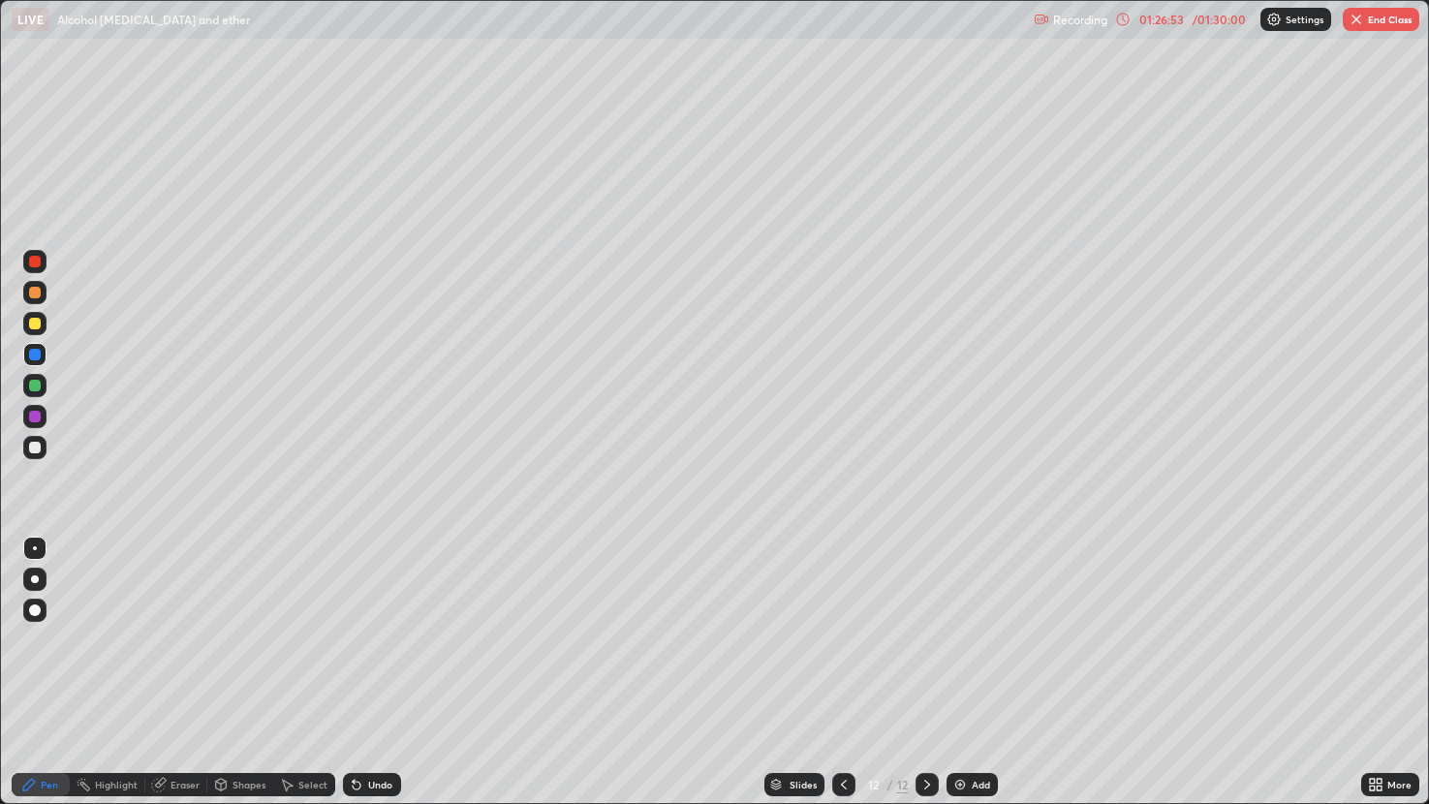
click at [1375, 25] on button "End Class" at bounding box center [1381, 19] width 77 height 23
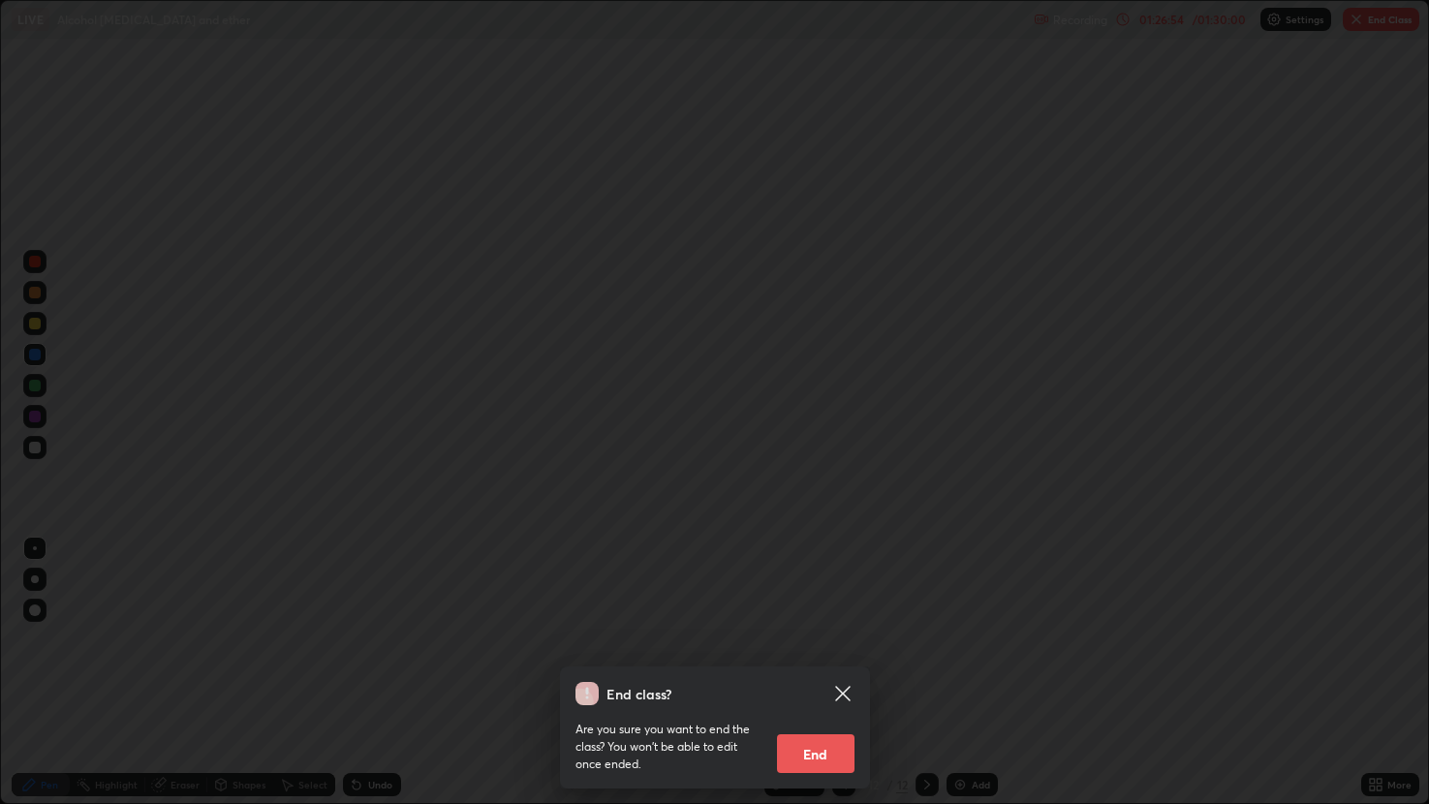
click at [816, 667] on button "End" at bounding box center [815, 753] width 77 height 39
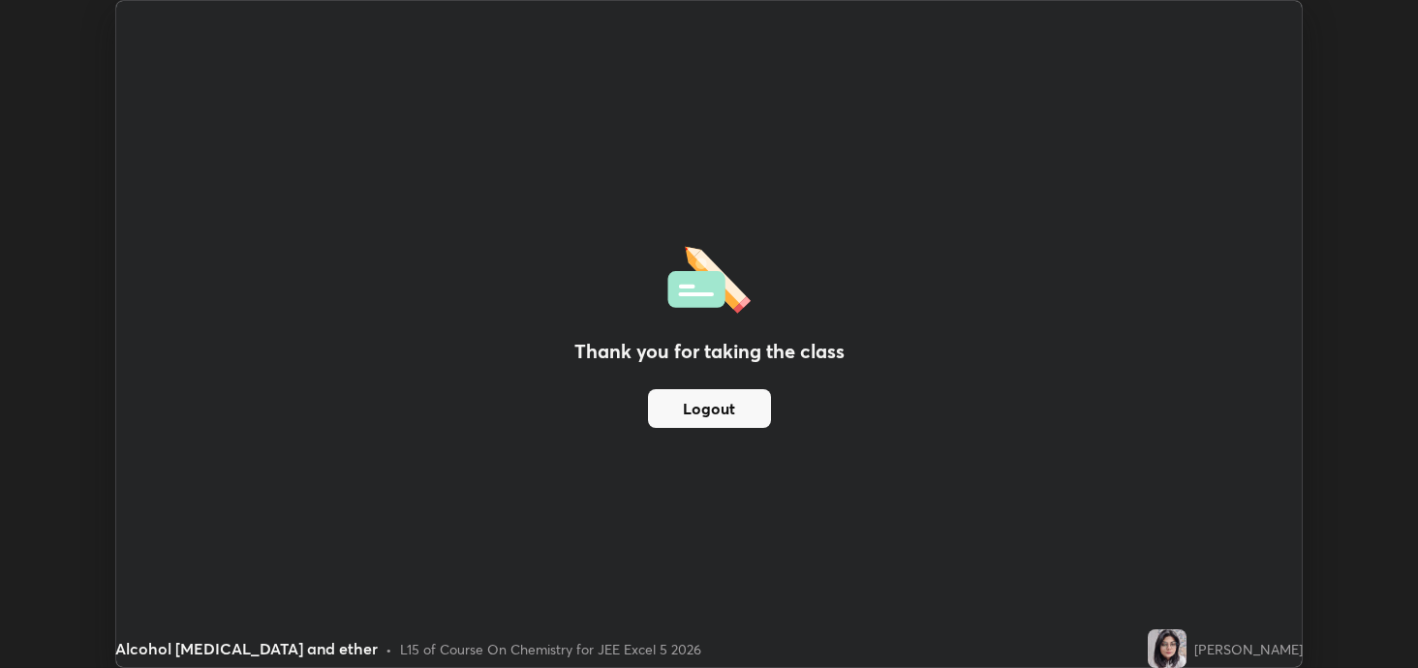
scroll to position [96204, 95454]
